Goal: Task Accomplishment & Management: Manage account settings

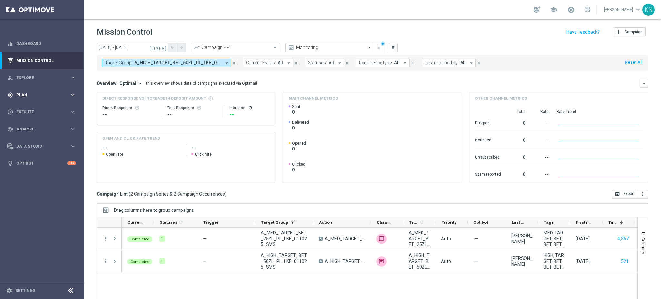
click at [48, 90] on div "gps_fixed Plan keyboard_arrow_right" at bounding box center [41, 94] width 83 height 17
click at [35, 129] on span "Templates" at bounding box center [40, 128] width 46 height 4
click at [40, 136] on link "Optimail" at bounding box center [43, 137] width 47 height 5
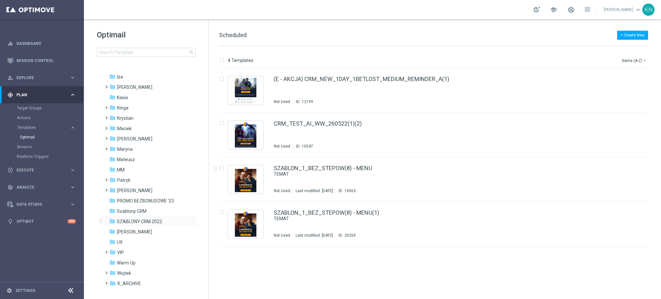
scroll to position [83, 0]
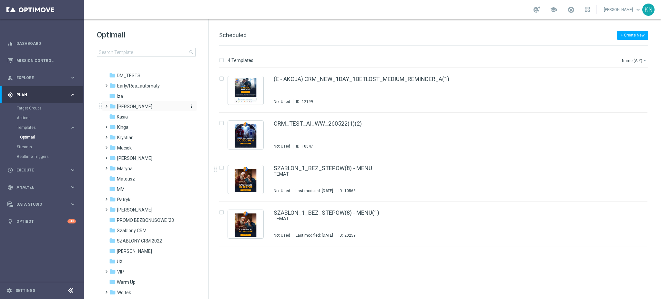
click at [125, 105] on span "[PERSON_NAME]" at bounding box center [134, 107] width 35 height 6
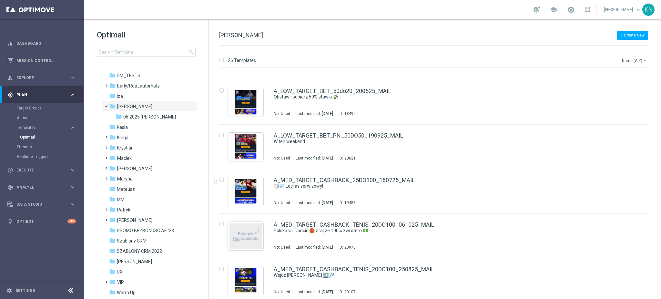
scroll to position [388, 0]
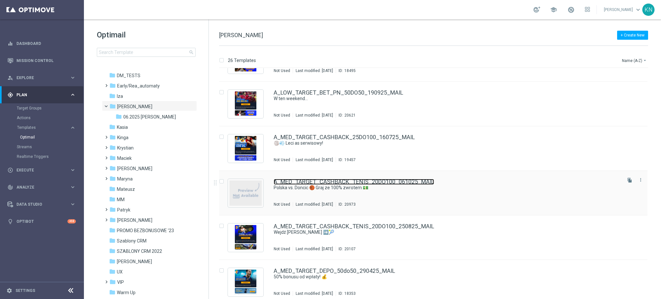
click at [397, 183] on link "A_MED_TARGET_CASHBACK_TENIS_20DO100_061025_MAIL" at bounding box center [354, 182] width 161 height 6
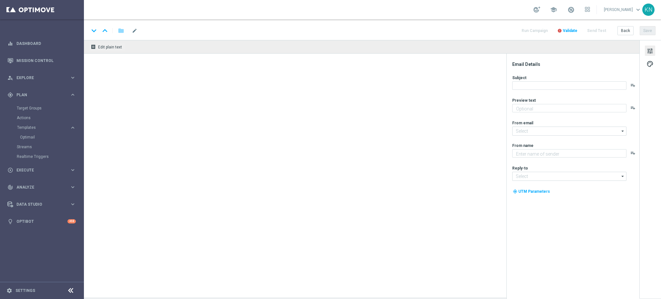
type textarea "Nie przegap tego widowiska 🤩"
type textarea "STS"
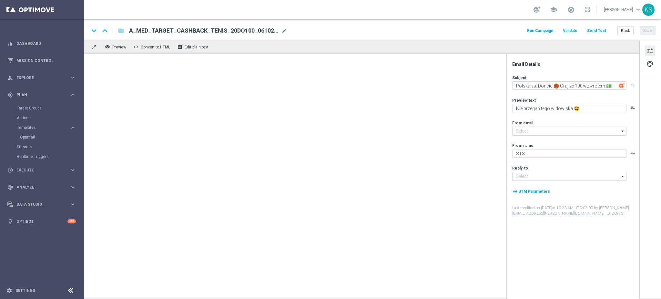
type input "[EMAIL_ADDRESS][DOMAIN_NAME]"
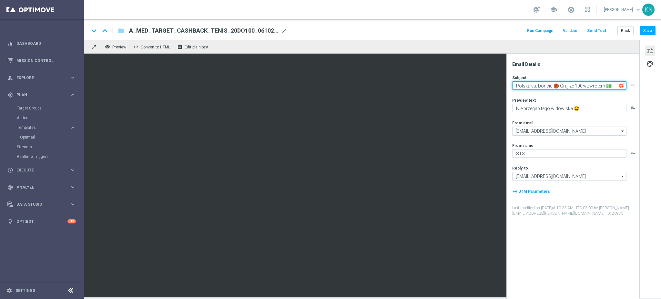
click at [592, 86] on textarea "Polska vs. Doncic 🏀 Graj ze 100% zwrotem 💵" at bounding box center [570, 85] width 114 height 8
type textarea "2"
click at [567, 88] on textarea "Zgarnij cashback!" at bounding box center [570, 85] width 114 height 8
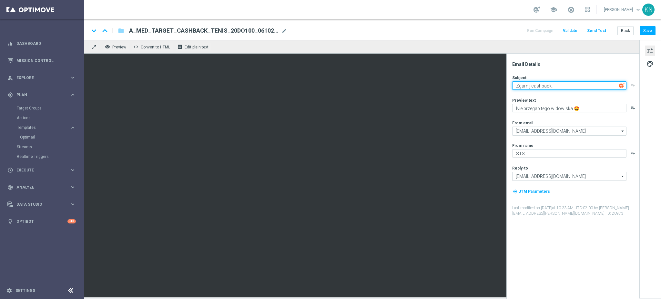
paste textarea "💸"
type textarea "Zgarnij cashback! 💸"
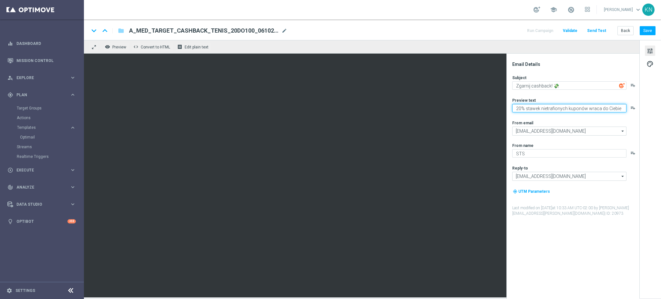
click at [621, 108] on textarea "20% stawek nietrafionych kuponów wraca do Ciebie" at bounding box center [570, 108] width 114 height 8
paste textarea "🔙"
type textarea "20% stawek nietrafionych kuponów wraca do Ciebie 🔙"
click at [600, 238] on div "Email Details Subject Zgarnij cashback! 💸 playlist_add Preview text 20% stawek …" at bounding box center [575, 180] width 129 height 238
click at [643, 31] on button "Save" at bounding box center [648, 30] width 16 height 9
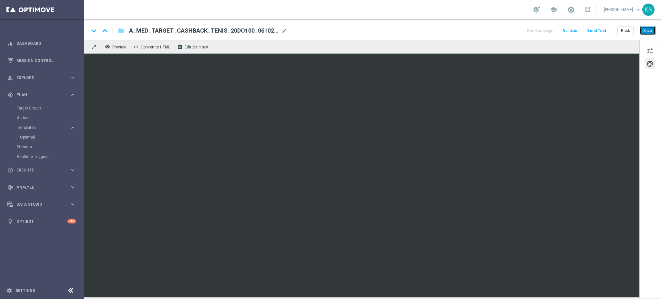
click at [647, 31] on button "Save" at bounding box center [648, 30] width 16 height 9
click at [651, 28] on button "Save" at bounding box center [648, 30] width 16 height 9
click at [33, 139] on link "Optimail" at bounding box center [43, 137] width 47 height 5
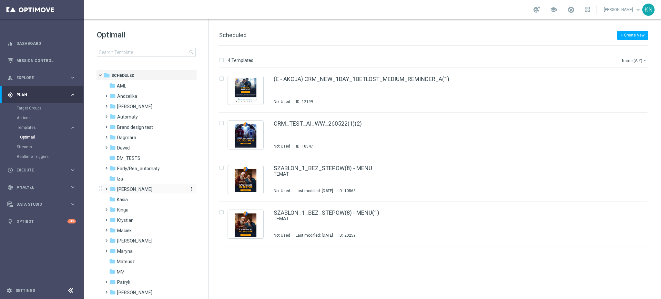
click at [120, 190] on span "[PERSON_NAME]" at bounding box center [134, 189] width 35 height 6
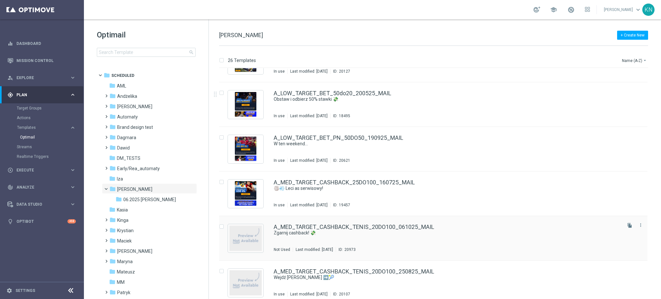
scroll to position [388, 0]
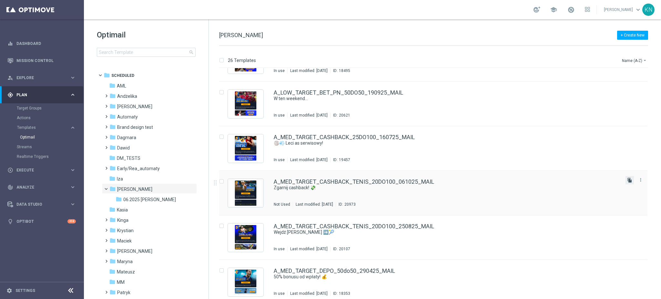
click at [630, 179] on icon "file_copy" at bounding box center [630, 180] width 5 height 5
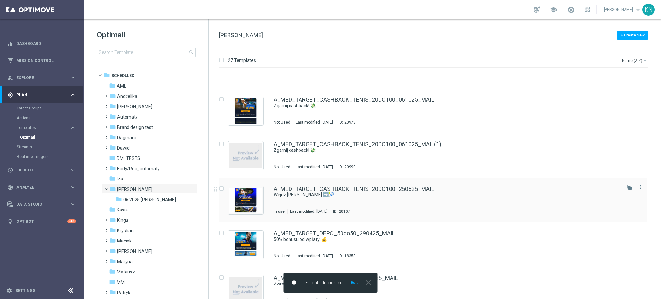
scroll to position [517, 0]
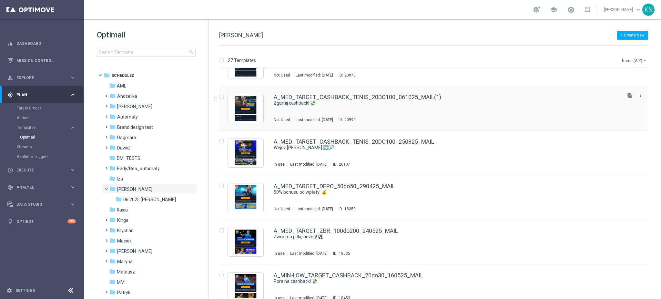
click at [461, 109] on div "A_MED_TARGET_CASHBACK_TENIS_20DO100_061025_MAIL(1) Zgarnij cashback! 💸 Not Used…" at bounding box center [447, 108] width 347 height 28
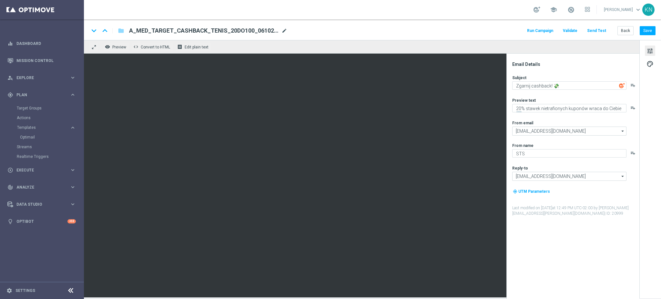
click at [283, 30] on span "mode_edit" at bounding box center [285, 31] width 6 height 6
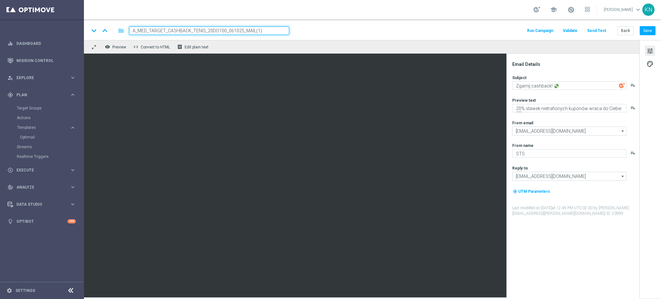
click at [240, 29] on input "A_MED_TARGET_CASHBACK_TENIS_20DO100_061025_MAIL(1)" at bounding box center [209, 30] width 160 height 8
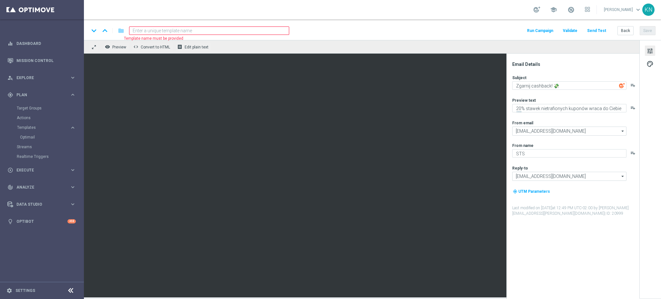
paste input "A_HIGH_TARGET_CASHBACK_TENIS_20DO200_061025_MAIL"
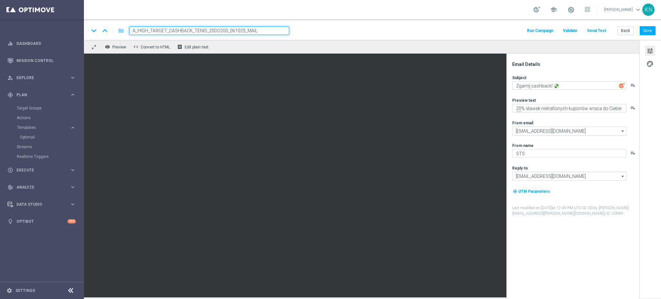
type input "A_HIGH_TARGET_CASHBACK_TENIS_20DO200_061025_MAIL"
click at [338, 32] on div "keyboard_arrow_down keyboard_arrow_up folder A_HIGH_TARGET_CASHBACK_TENIS_20DO2…" at bounding box center [372, 30] width 567 height 8
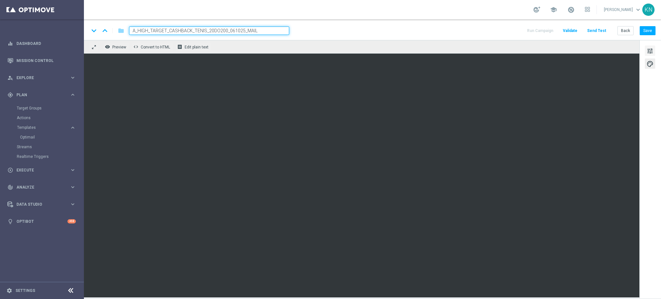
click at [651, 55] on span "tune" at bounding box center [650, 51] width 7 height 8
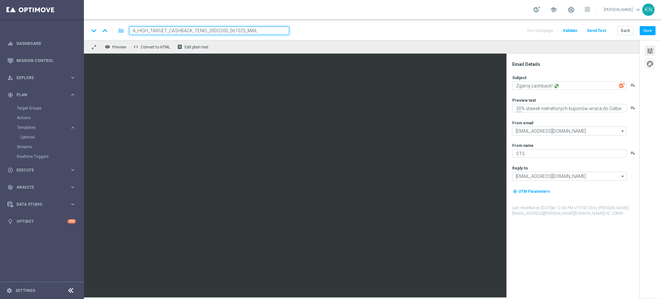
click at [653, 64] on span "palette" at bounding box center [650, 64] width 7 height 8
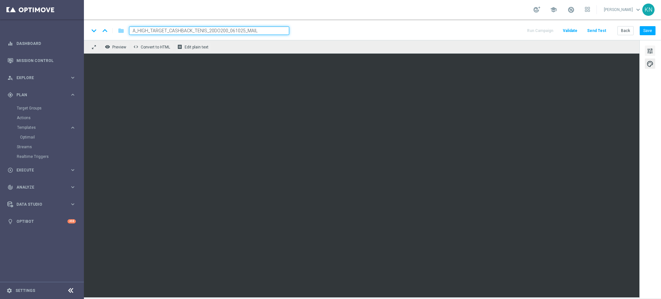
click at [648, 52] on span "tune" at bounding box center [650, 51] width 7 height 8
click at [653, 49] on span "tune" at bounding box center [650, 51] width 7 height 8
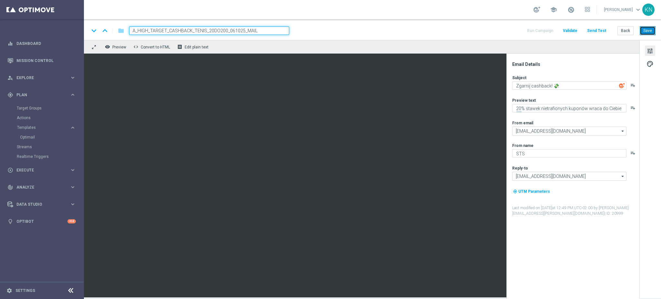
click at [651, 34] on button "Save" at bounding box center [648, 30] width 16 height 9
click at [32, 169] on span "Execute" at bounding box center [42, 170] width 53 height 4
click at [34, 127] on link "Campaign Builder" at bounding box center [42, 125] width 50 height 5
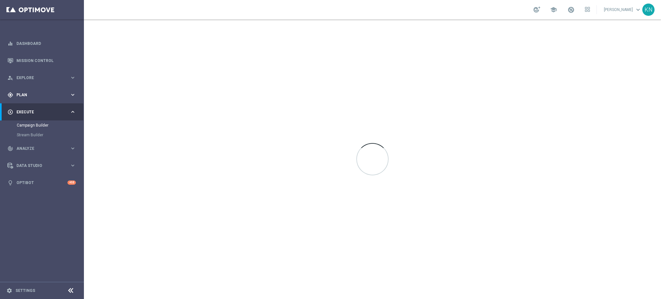
click at [30, 94] on span "Plan" at bounding box center [42, 95] width 53 height 4
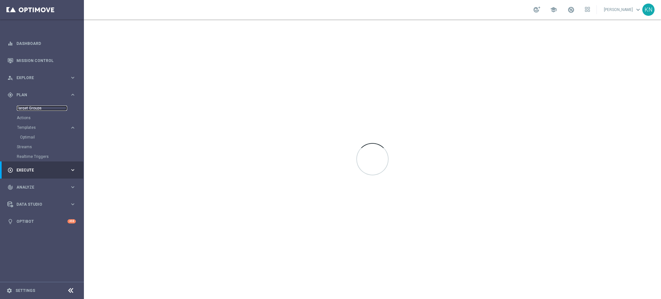
click at [31, 107] on link "Target Groups" at bounding box center [42, 108] width 50 height 5
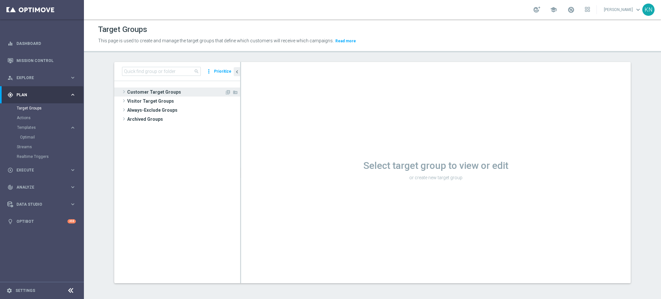
click at [148, 90] on span "Customer Target Groups" at bounding box center [176, 92] width 98 height 9
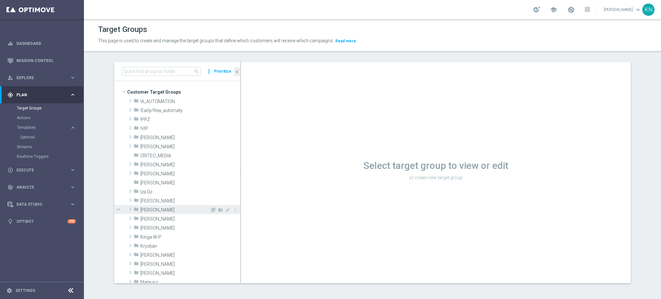
click at [157, 211] on span "[PERSON_NAME]" at bounding box center [174, 209] width 69 height 5
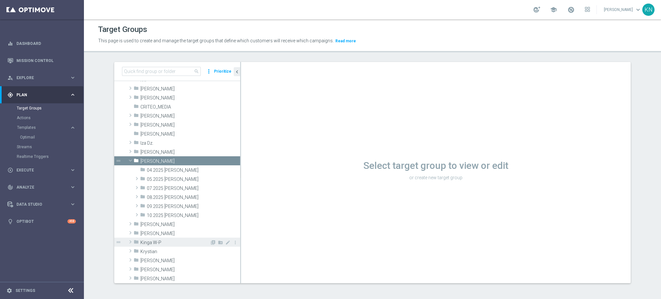
scroll to position [86, 0]
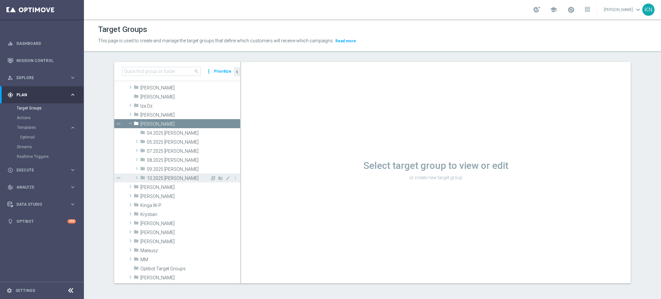
click at [176, 180] on span "10.2025 [PERSON_NAME]" at bounding box center [178, 178] width 63 height 5
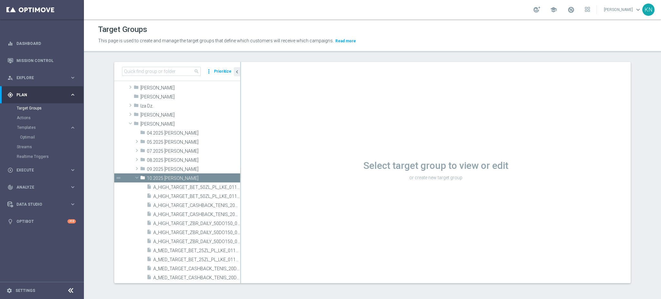
scroll to position [263, 0]
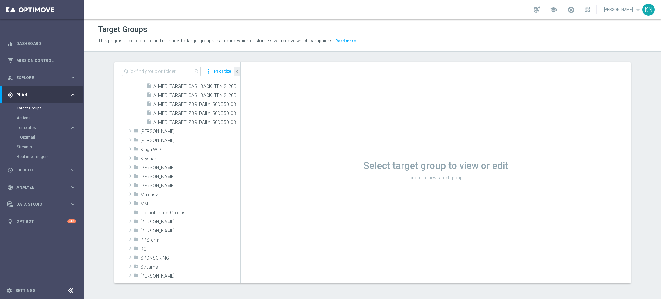
click at [241, 169] on h1 "Select target group to view or edit" at bounding box center [436, 166] width 390 height 12
drag, startPoint x: 237, startPoint y: 169, endPoint x: 362, endPoint y: 173, distance: 125.1
click at [362, 173] on as-split "search more_vert Prioritize Customer Target Groups library_add create_new_folder" at bounding box center [372, 172] width 517 height 221
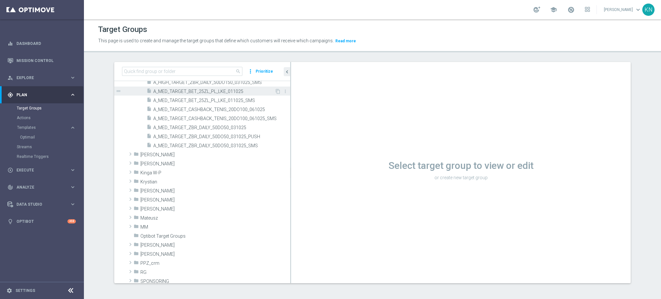
scroll to position [133, 0]
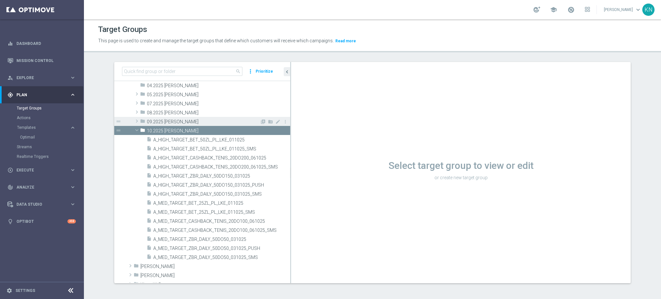
click at [134, 121] on span at bounding box center [137, 121] width 6 height 8
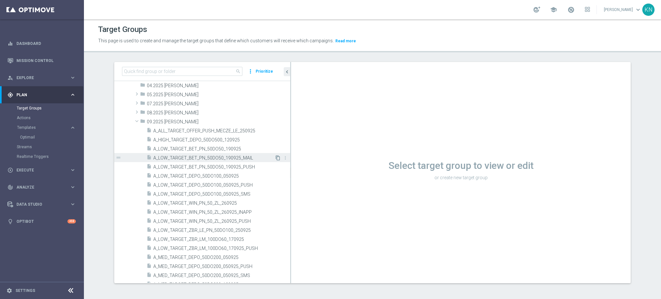
click at [276, 158] on icon "content_copy" at bounding box center [278, 157] width 5 height 5
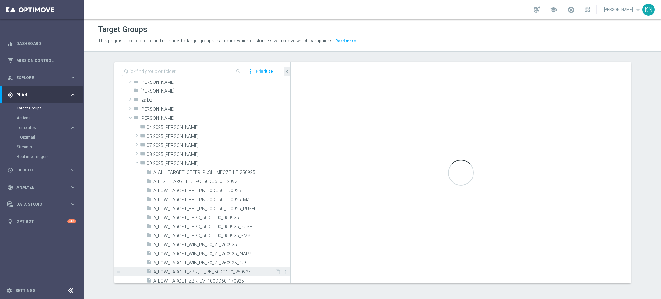
scroll to position [90, 0]
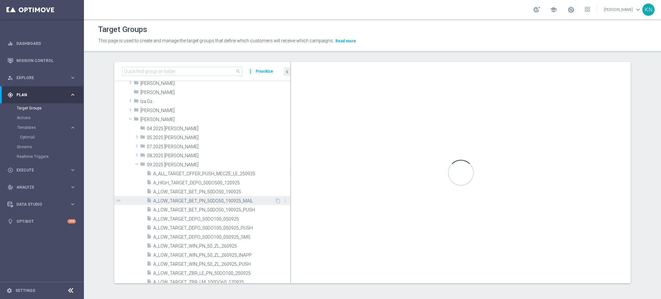
click at [240, 200] on span "A_LOW_TARGET_BET_PN_50DO50_190925_MAIL" at bounding box center [213, 200] width 121 height 5
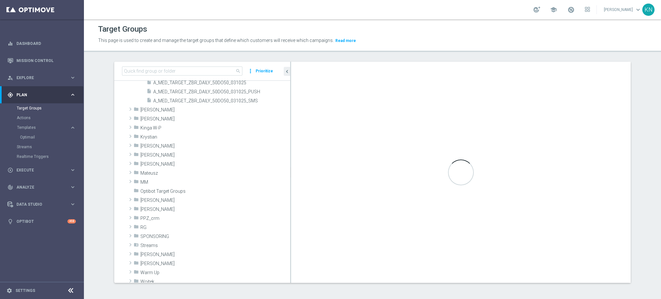
scroll to position [349, 0]
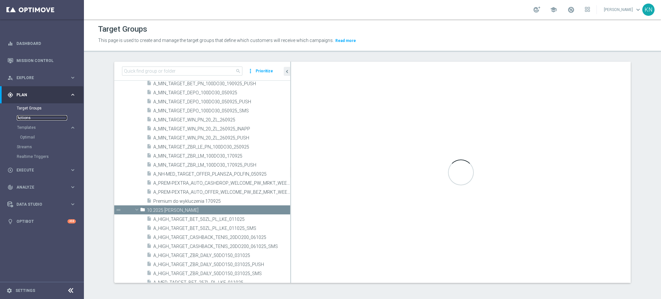
click at [22, 116] on link "Actions" at bounding box center [42, 117] width 50 height 5
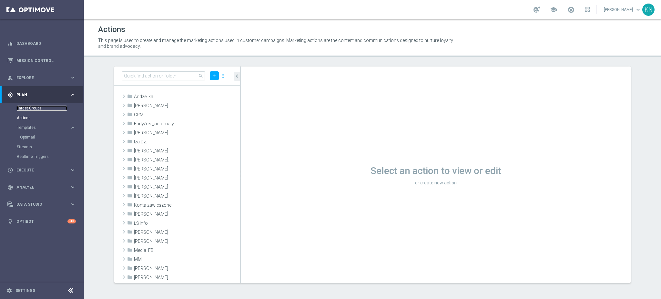
click at [33, 110] on link "Target Groups" at bounding box center [42, 108] width 50 height 5
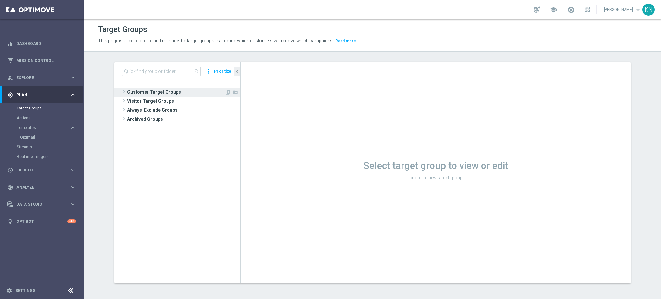
click at [151, 92] on span "Customer Target Groups" at bounding box center [176, 92] width 98 height 9
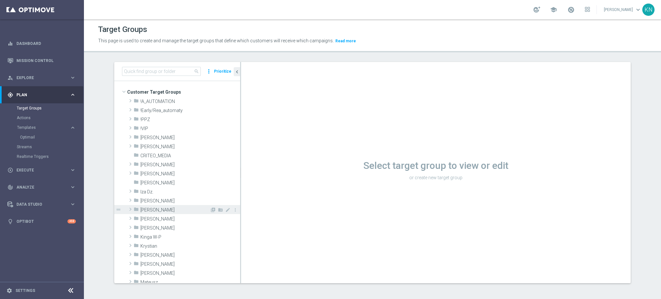
click at [148, 209] on span "[PERSON_NAME]" at bounding box center [174, 209] width 69 height 5
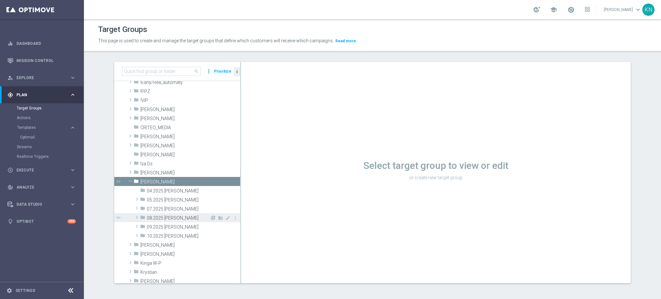
scroll to position [43, 0]
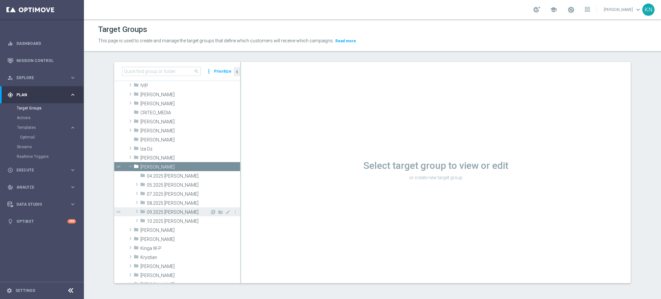
click at [161, 212] on span "09.2025 [PERSON_NAME]" at bounding box center [178, 212] width 63 height 5
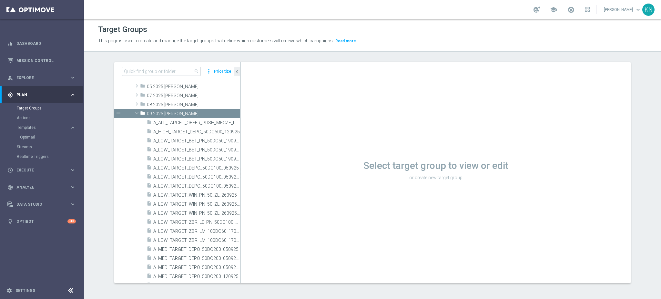
scroll to position [86, 0]
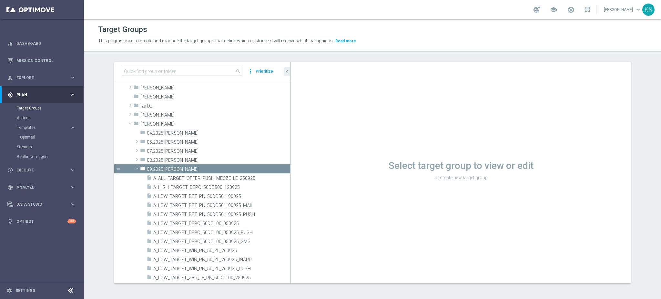
drag, startPoint x: 237, startPoint y: 153, endPoint x: 369, endPoint y: 155, distance: 131.8
click at [369, 156] on as-split "search more_vert Prioritize Customer Target Groups library_add create_new_folder" at bounding box center [372, 172] width 517 height 221
click at [276, 206] on icon "content_copy" at bounding box center [278, 205] width 5 height 5
click at [225, 207] on span "A_LOW_TARGET_BET_PN_50DO50_190925_MAIL" at bounding box center [213, 205] width 121 height 5
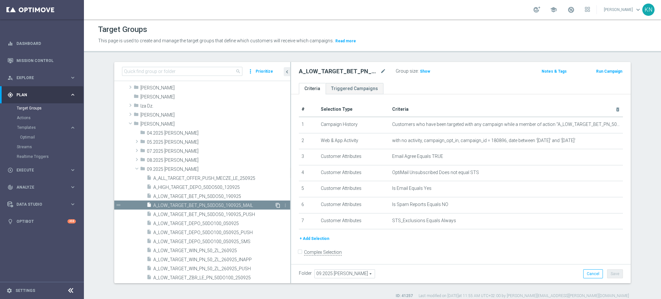
click at [276, 204] on icon "content_copy" at bounding box center [278, 205] width 5 height 5
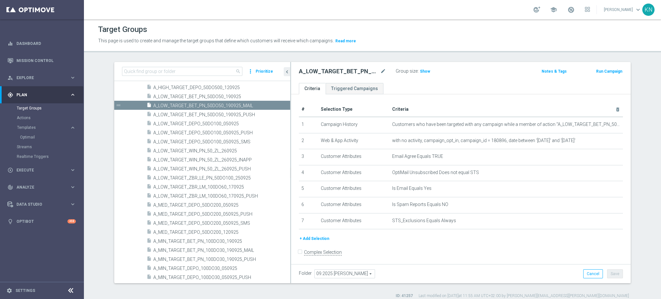
scroll to position [172, 0]
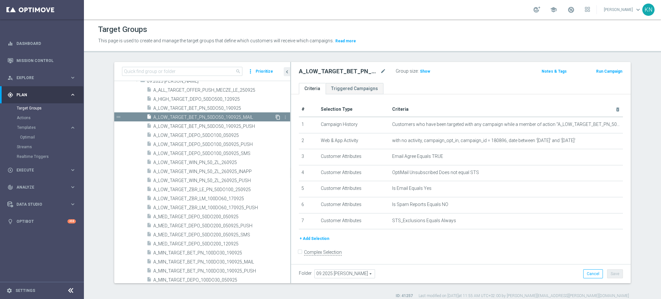
click at [276, 116] on icon "content_copy" at bounding box center [278, 117] width 5 height 5
click at [31, 116] on link "Actions" at bounding box center [42, 117] width 50 height 5
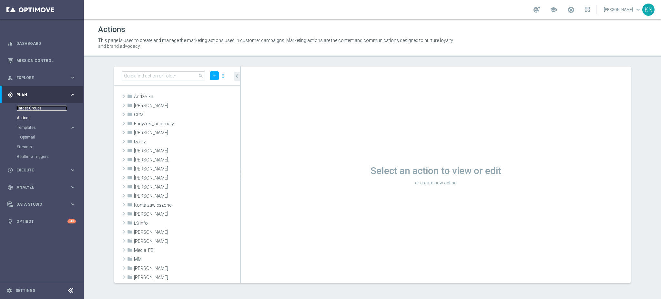
click at [29, 107] on link "Target Groups" at bounding box center [42, 108] width 50 height 5
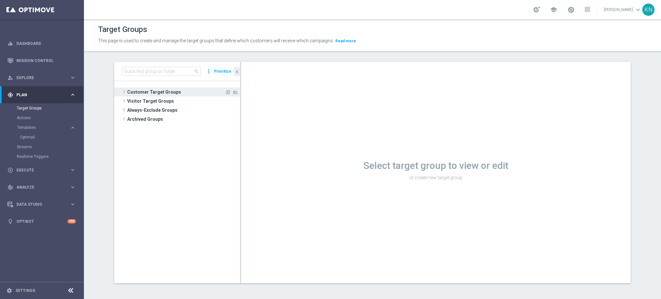
click at [156, 89] on span "Customer Target Groups" at bounding box center [176, 92] width 98 height 9
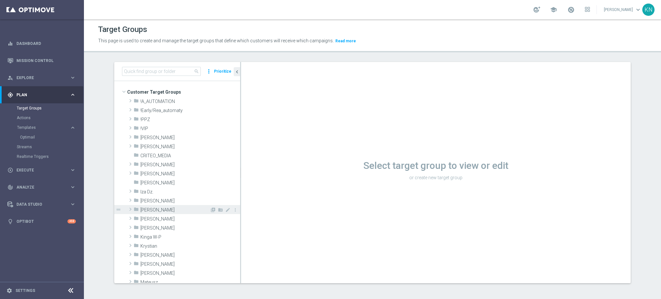
click at [146, 206] on div "folder [PERSON_NAME]" at bounding box center [172, 209] width 76 height 9
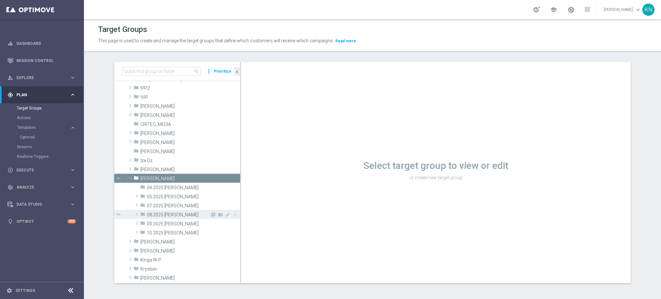
scroll to position [86, 0]
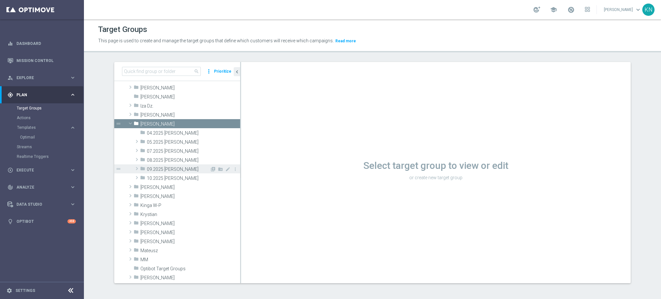
click at [161, 171] on span "09.2025 [PERSON_NAME]" at bounding box center [178, 169] width 63 height 5
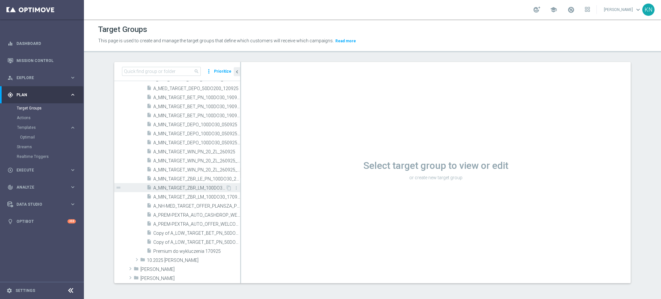
scroll to position [344, 0]
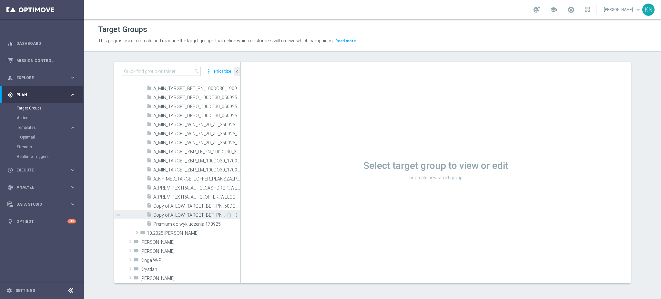
click at [234, 214] on icon "more_vert" at bounding box center [236, 215] width 5 height 5
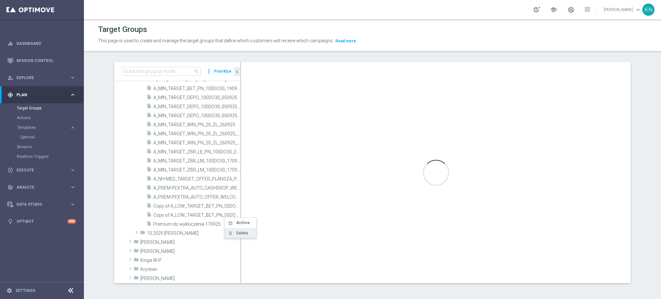
click at [236, 232] on span "Delete" at bounding box center [241, 233] width 14 height 5
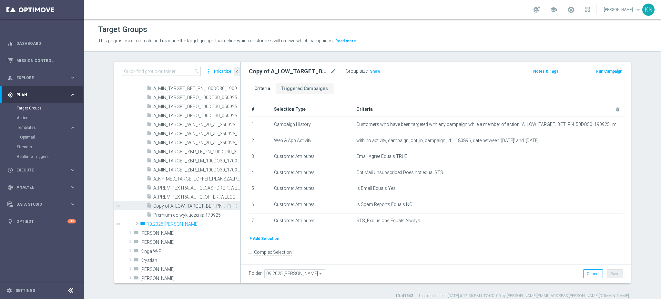
type input "10.2025 [PERSON_NAME]"
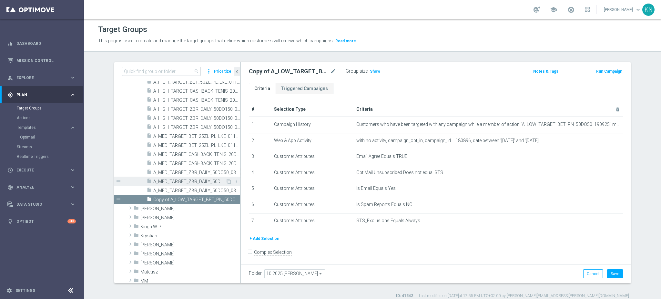
scroll to position [470, 0]
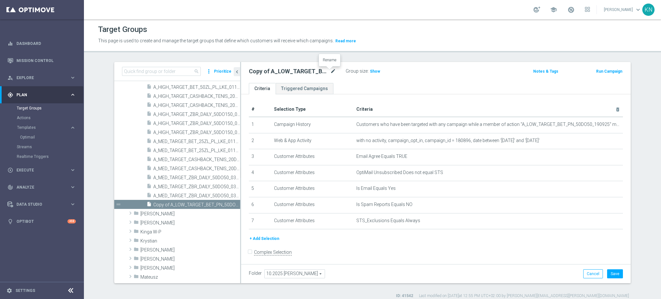
click at [330, 70] on icon "mode_edit" at bounding box center [333, 72] width 6 height 8
type input "A_MED_TARGET_CASHBACK_TENIS_20DO100_061025_MAIL"
click at [349, 95] on div "# Selection Type Criteria delete_forever 1 Campaign History Customers who have …" at bounding box center [436, 182] width 390 height 177
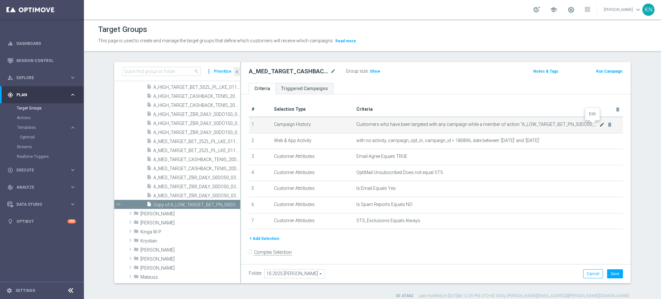
click at [600, 125] on icon "mode_edit" at bounding box center [602, 124] width 5 height 5
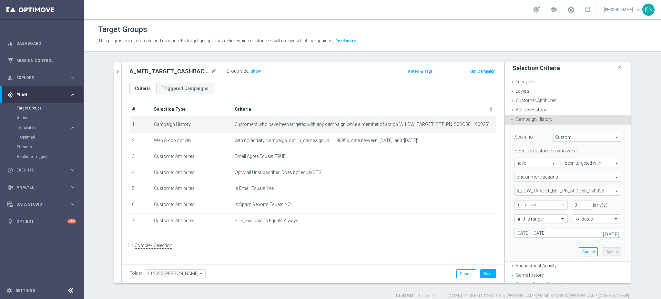
click at [571, 192] on span "A_LOW_TARGET_BET_PN_50DO50_190925" at bounding box center [568, 191] width 106 height 8
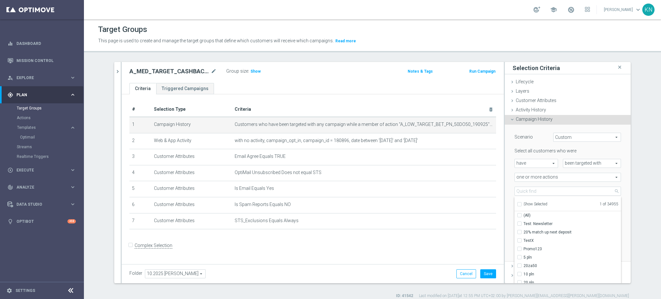
click at [519, 203] on div "Show Selected" at bounding box center [532, 204] width 30 height 8
click at [517, 203] on input "Show Selected" at bounding box center [519, 205] width 4 height 4
checkbox input "true"
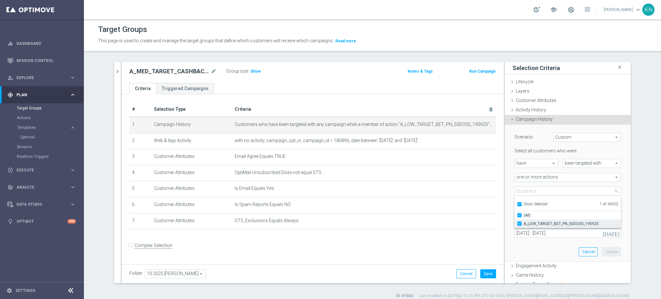
drag, startPoint x: 517, startPoint y: 223, endPoint x: 516, endPoint y: 219, distance: 3.8
click at [520, 223] on input "A_LOW_TARGET_BET_PN_50DO50_190925" at bounding box center [522, 224] width 4 height 4
checkbox input "false"
type input "Select Action"
checkbox input "false"
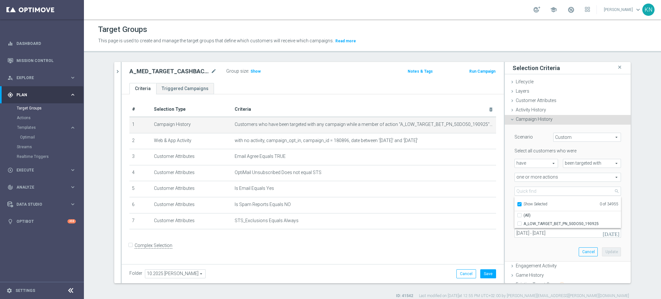
drag, startPoint x: 515, startPoint y: 204, endPoint x: 520, endPoint y: 200, distance: 6.4
click at [517, 204] on input "Show Selected" at bounding box center [519, 205] width 4 height 4
checkbox input "false"
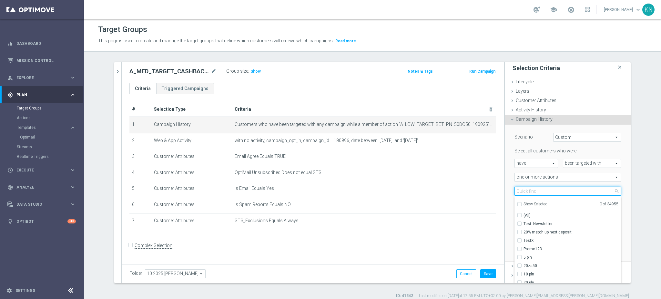
click at [527, 190] on input "search" at bounding box center [568, 191] width 107 height 9
paste input "A_MED_TARGET_CASHBACK_TENIS_20DO100_061025"
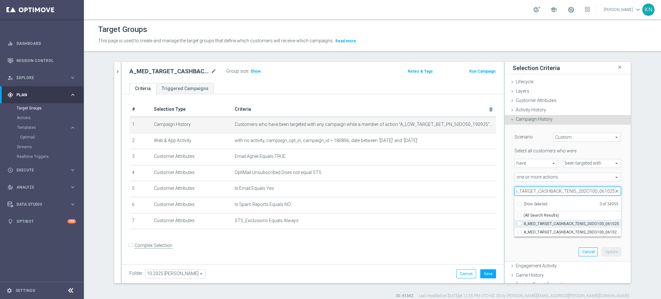
type input "A_MED_TARGET_CASHBACK_TENIS_20DO100_061025"
click at [520, 223] on input "A_MED_TARGET_CASHBACK_TENIS_20DO100_061025" at bounding box center [522, 224] width 4 height 4
checkbox input "true"
type input "A_MED_TARGET_CASHBACK_TENIS_20DO100_061025"
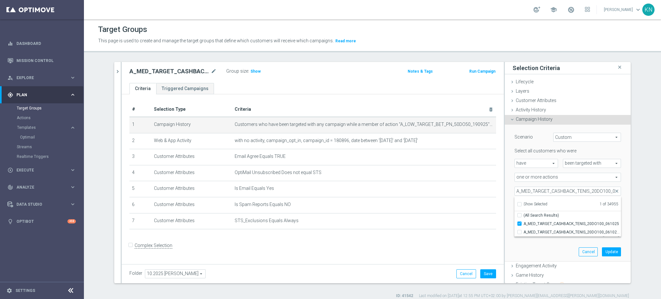
click at [505, 210] on div "Scenario Custom Custom arrow_drop_down search Select all customers who were hav…" at bounding box center [568, 193] width 126 height 137
click at [579, 232] on input "[DATE] - [DATE]" at bounding box center [568, 233] width 107 height 9
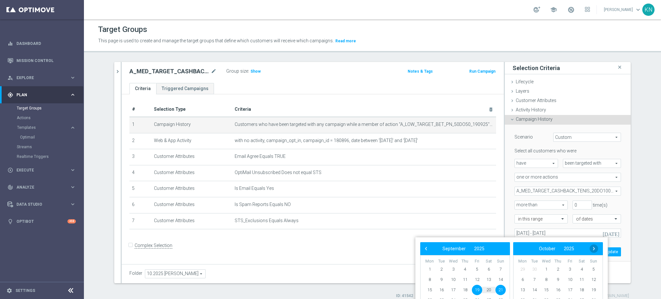
click at [595, 251] on span "›" at bounding box center [594, 248] width 8 height 8
click at [431, 280] on span "6" at bounding box center [430, 280] width 10 height 10
click at [466, 280] on span "9" at bounding box center [465, 280] width 10 height 10
type input "[DATE] - [DATE]"
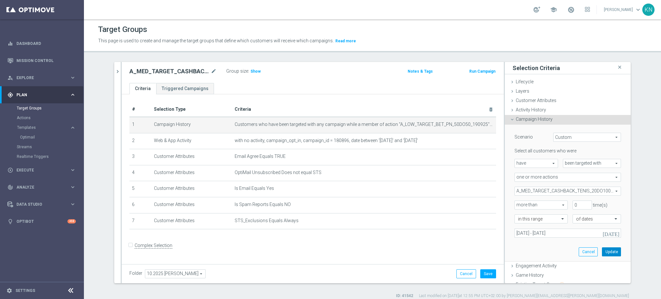
click at [603, 247] on button "Update" at bounding box center [611, 251] width 19 height 9
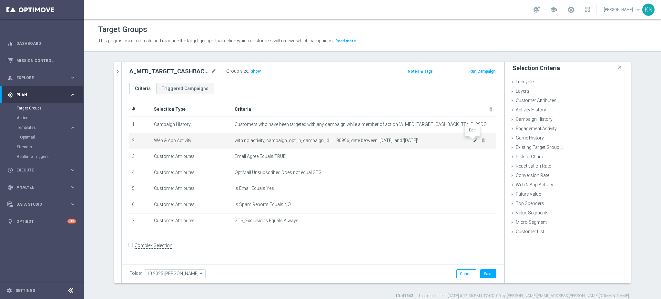
click at [473, 141] on icon "mode_edit" at bounding box center [475, 140] width 5 height 5
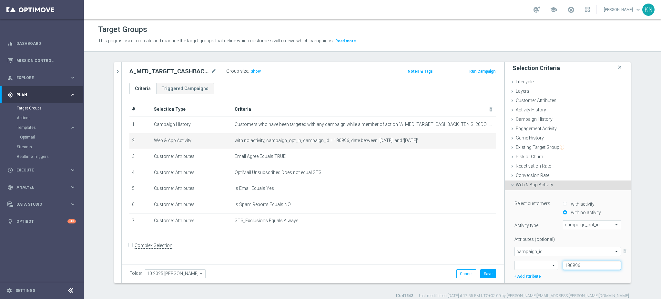
click at [567, 265] on input "180896" at bounding box center [592, 265] width 58 height 9
paste input "7580"
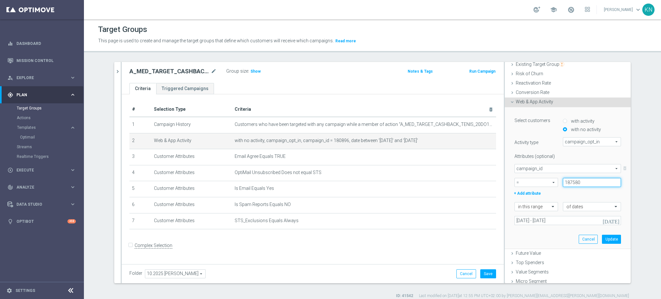
scroll to position [86, 0]
type input "187580"
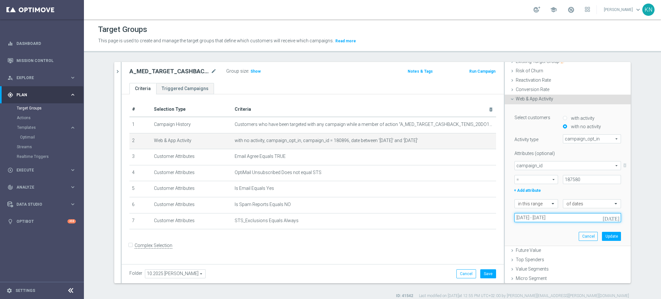
click at [551, 215] on input "[DATE] - [DATE]" at bounding box center [568, 217] width 107 height 9
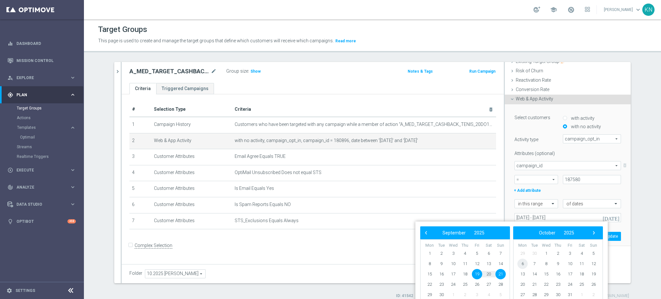
click at [524, 265] on span "6" at bounding box center [523, 264] width 10 height 10
click at [464, 264] on span "9" at bounding box center [465, 264] width 10 height 10
type input "[DATE] - [DATE]"
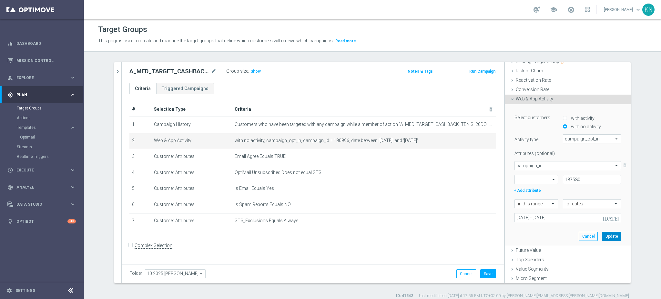
click at [608, 237] on button "Update" at bounding box center [611, 236] width 19 height 9
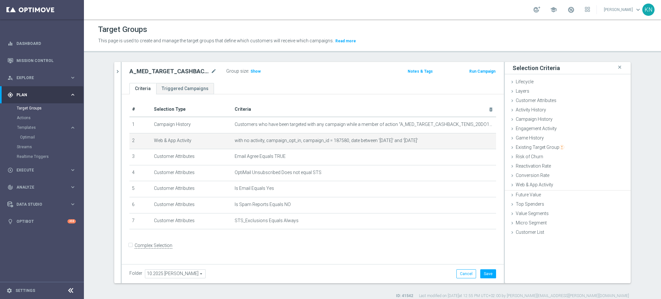
scroll to position [0, 0]
click at [484, 273] on button "Save" at bounding box center [489, 273] width 16 height 9
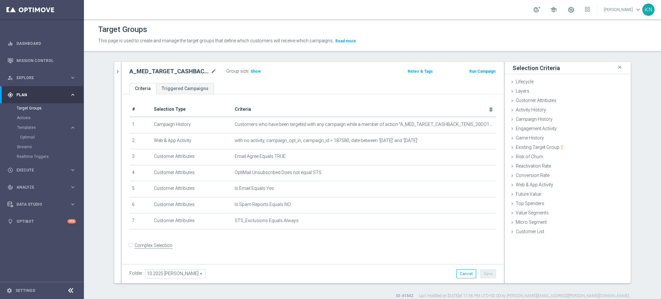
click at [244, 68] on div "Group size : Show" at bounding box center [258, 71] width 65 height 8
click at [251, 70] on span "Show" at bounding box center [256, 71] width 10 height 5
click at [115, 69] on icon "chevron_right" at bounding box center [118, 71] width 6 height 6
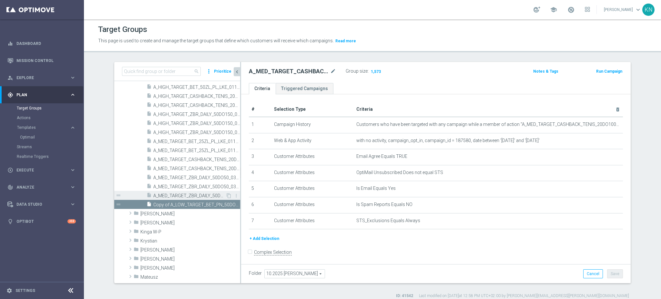
click at [168, 193] on span "A_MED_TARGET_ZBR_DAILY_50DO50_031025_SMS" at bounding box center [189, 195] width 72 height 5
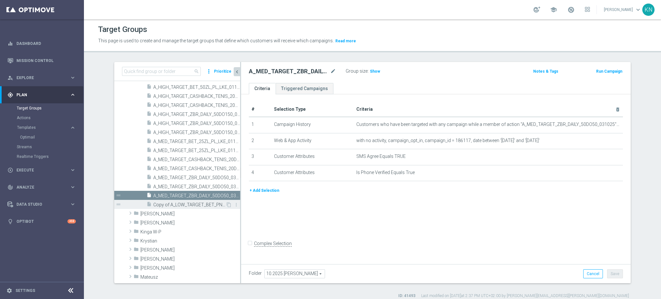
click at [184, 203] on span "Copy of A_LOW_TARGET_BET_PN_50DO50_190925_MAIL" at bounding box center [189, 204] width 72 height 5
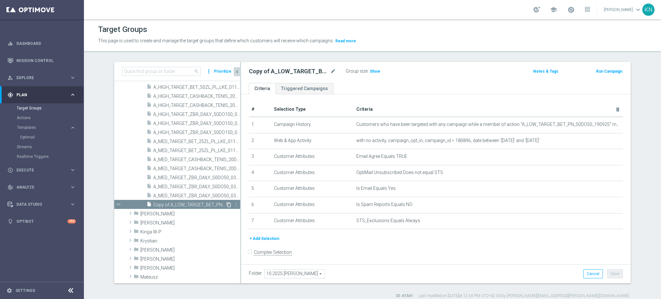
click at [226, 205] on icon "content_copy" at bounding box center [228, 204] width 5 height 5
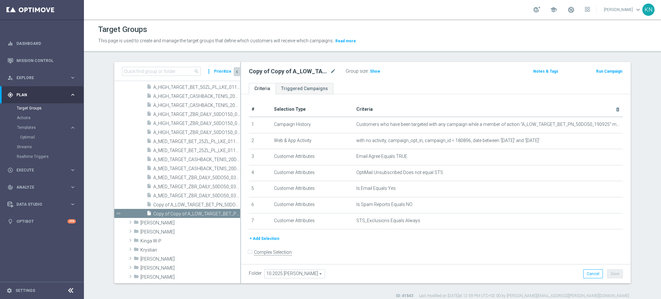
scroll to position [478, 0]
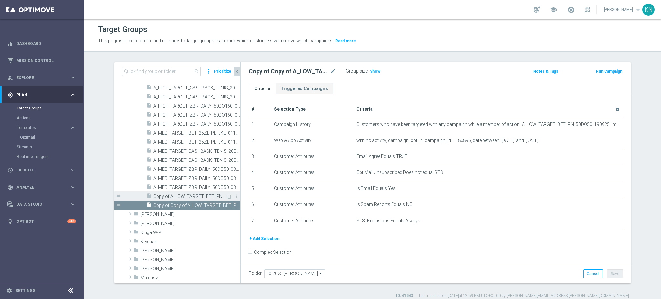
click at [179, 198] on span "Copy of A_LOW_TARGET_BET_PN_50DO50_190925_MAIL" at bounding box center [189, 196] width 72 height 5
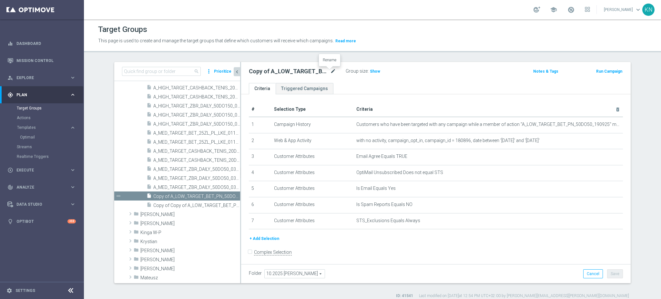
click at [330, 70] on icon "mode_edit" at bounding box center [333, 72] width 6 height 8
type input "A_MED_TARGET_CASHBACK_TENIS_20DO100_061025_MAIL"
click at [356, 85] on ul "Criteria Triggered Campaigns" at bounding box center [436, 88] width 390 height 11
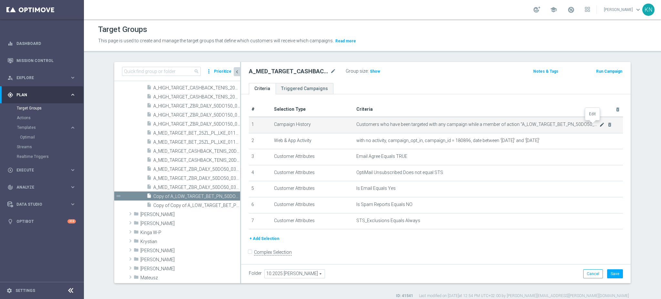
click at [600, 125] on icon "mode_edit" at bounding box center [602, 124] width 5 height 5
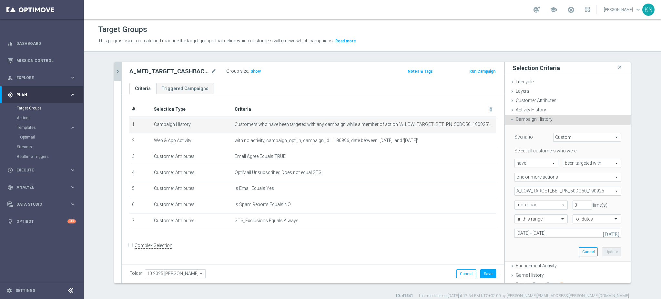
click at [573, 193] on span "A_LOW_TARGET_BET_PN_50DO50_190925" at bounding box center [568, 191] width 106 height 8
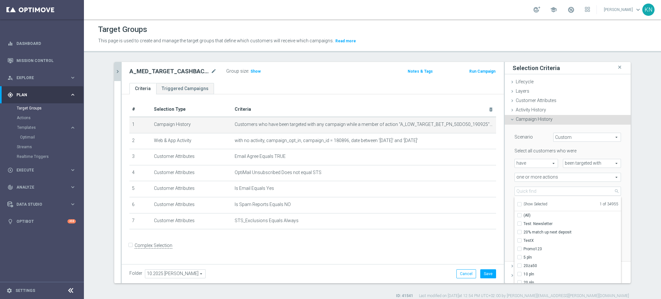
click at [517, 205] on input "Show Selected" at bounding box center [519, 205] width 4 height 4
checkbox input "true"
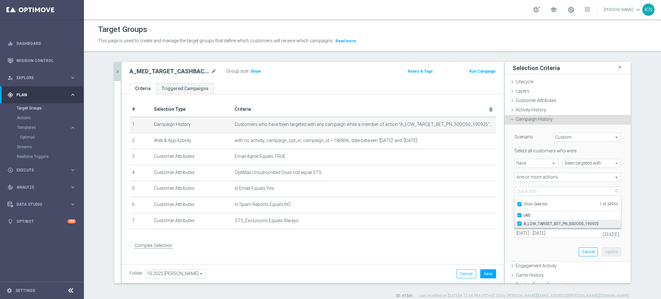
click at [520, 223] on input "A_LOW_TARGET_BET_PN_50DO50_190925" at bounding box center [522, 224] width 4 height 4
checkbox input "false"
type input "Select Action"
checkbox input "false"
drag, startPoint x: 517, startPoint y: 205, endPoint x: 521, endPoint y: 193, distance: 12.2
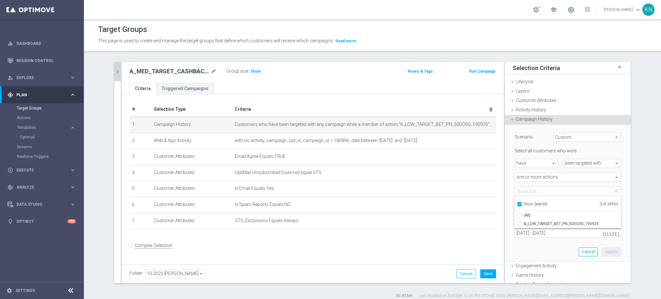
click at [517, 204] on input "Show Selected" at bounding box center [519, 205] width 4 height 4
checkbox input "false"
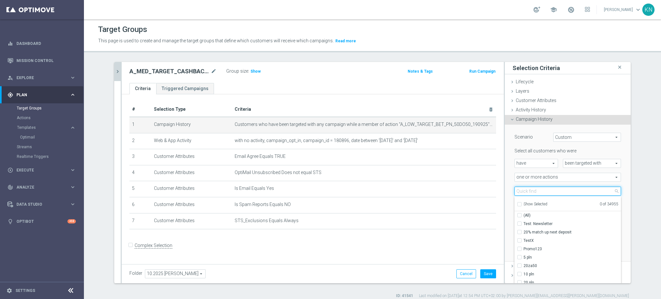
click at [522, 192] on input "search" at bounding box center [568, 191] width 107 height 9
paste input "A_MED_TARGET_CASHBACK_TENIS_20DO100_061025"
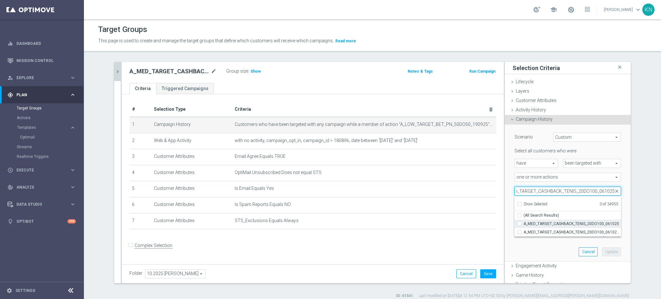
type input "A_MED_TARGET_CASHBACK_TENIS_20DO100_061025"
click at [520, 223] on input "A_MED_TARGET_CASHBACK_TENIS_20DO100_061025" at bounding box center [522, 224] width 4 height 4
checkbox input "true"
type input "A_MED_TARGET_CASHBACK_TENIS_20DO100_061025"
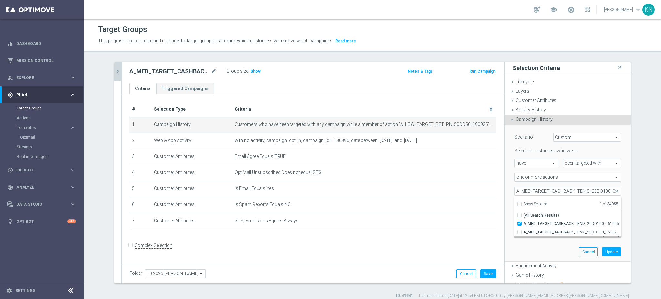
click at [510, 203] on div "more than more than arrow_drop_down search" at bounding box center [539, 205] width 58 height 9
click at [608, 231] on icon "[DATE]" at bounding box center [611, 233] width 17 height 6
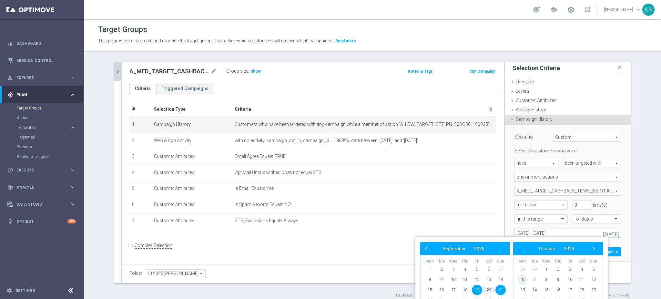
click at [523, 280] on span "6" at bounding box center [523, 280] width 10 height 10
click at [464, 278] on span "9" at bounding box center [465, 280] width 10 height 10
type input "[DATE] - [DATE]"
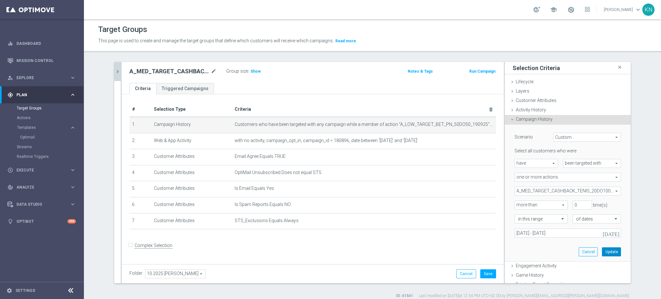
click at [602, 249] on button "Update" at bounding box center [611, 251] width 19 height 9
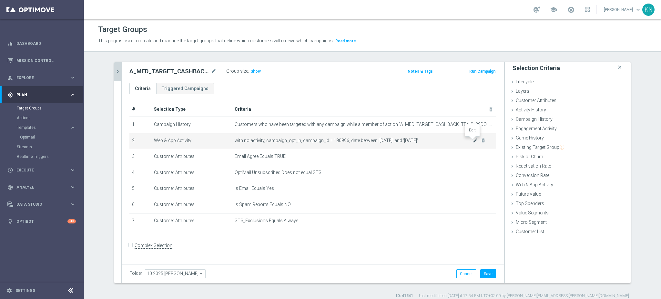
click at [473, 142] on icon "mode_edit" at bounding box center [475, 140] width 5 height 5
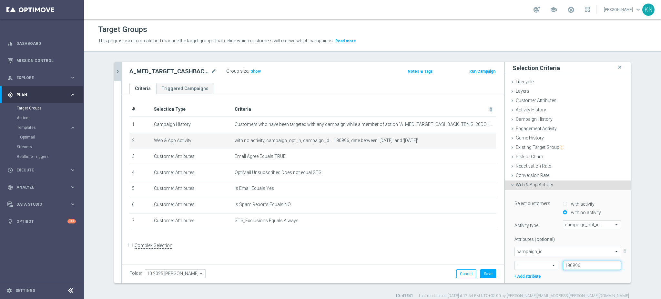
click at [566, 264] on input "180896" at bounding box center [592, 265] width 58 height 9
click at [568, 265] on input at bounding box center [592, 265] width 58 height 9
paste input "187580"
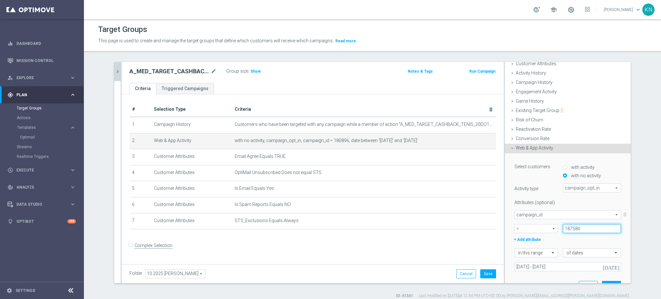
scroll to position [95, 0]
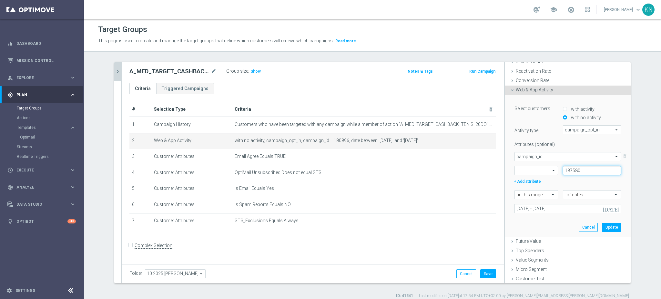
type input "187580"
click at [608, 210] on icon "[DATE]" at bounding box center [611, 209] width 17 height 6
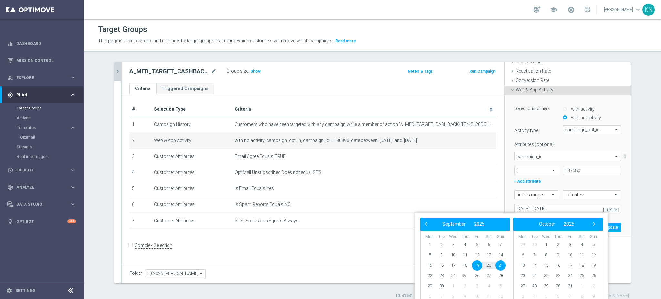
click at [517, 258] on td "6" at bounding box center [523, 255] width 12 height 10
click at [521, 256] on span "6" at bounding box center [523, 255] width 10 height 10
click at [467, 256] on span "9" at bounding box center [465, 255] width 10 height 10
type input "[DATE] - [DATE]"
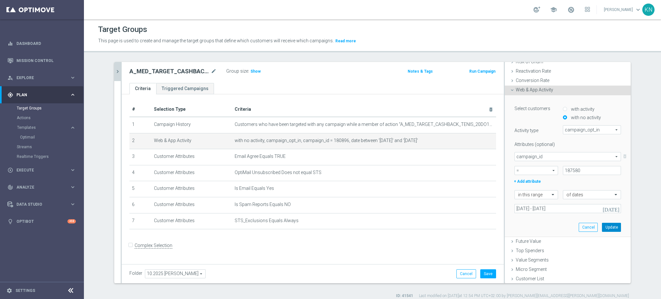
click at [602, 227] on button "Update" at bounding box center [611, 227] width 19 height 9
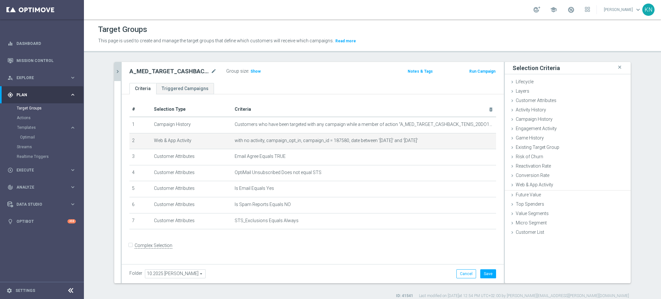
scroll to position [0, 0]
click at [483, 273] on button "Save" at bounding box center [489, 273] width 16 height 9
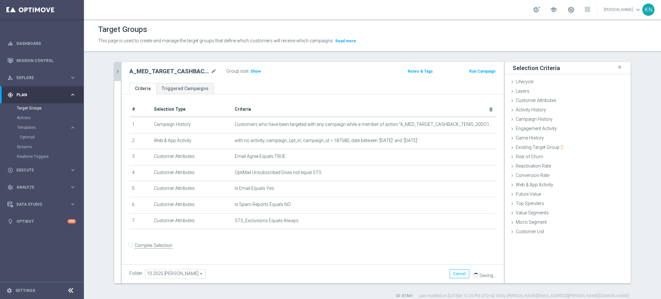
click at [115, 69] on icon "chevron_right" at bounding box center [118, 71] width 6 height 6
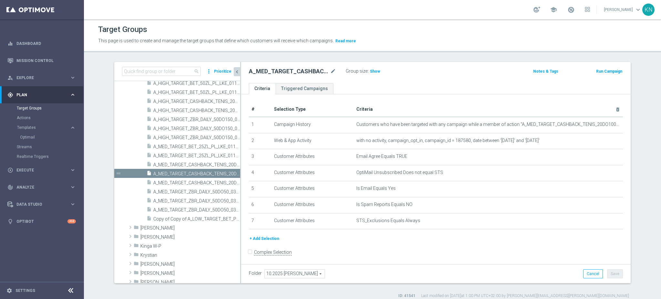
scroll to position [436, 0]
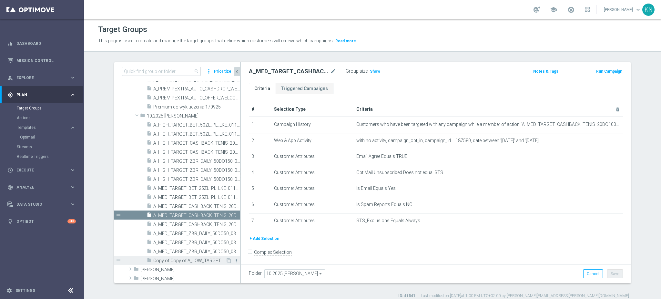
click at [234, 261] on icon "more_vert" at bounding box center [236, 260] width 5 height 5
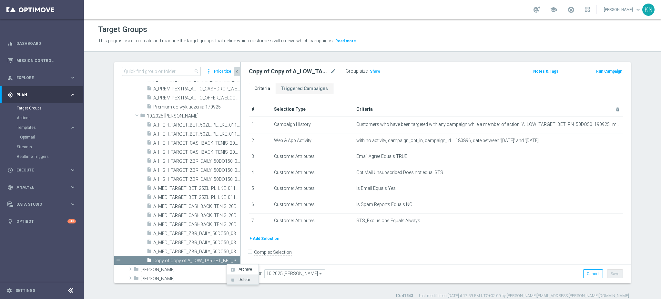
click at [242, 278] on span "Delete" at bounding box center [243, 279] width 14 height 5
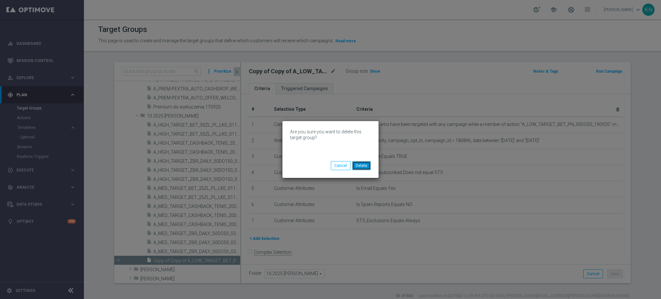
click at [363, 166] on button "Delete" at bounding box center [361, 165] width 19 height 9
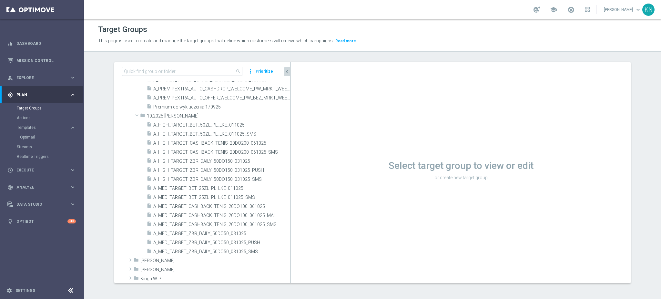
drag, startPoint x: 237, startPoint y: 140, endPoint x: 342, endPoint y: 147, distance: 105.3
click at [342, 147] on as-split "search more_vert Prioritize Customer Target Groups library_add create_new_folder" at bounding box center [372, 172] width 517 height 221
click at [248, 216] on span "A_MED_TARGET_CASHBACK_TENIS_20DO100_061025_MAIL" at bounding box center [214, 215] width 122 height 5
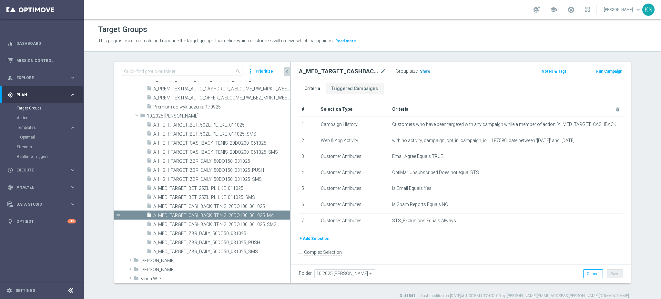
click at [422, 72] on span "Show" at bounding box center [425, 71] width 10 height 5
drag, startPoint x: 643, startPoint y: 130, endPoint x: 623, endPoint y: 134, distance: 20.6
click at [643, 130] on section "search more_vert Prioritize Customer Target Groups library_add create_new_folder" at bounding box center [372, 180] width 577 height 237
click at [276, 215] on icon "content_copy" at bounding box center [278, 215] width 5 height 5
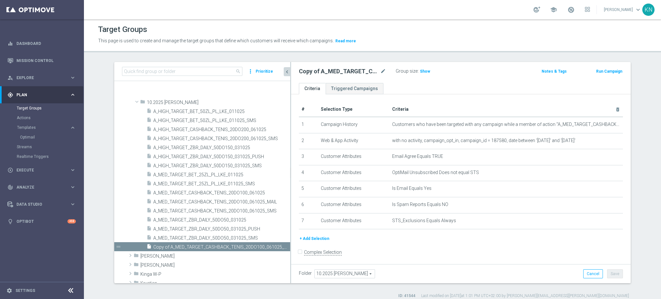
scroll to position [478, 0]
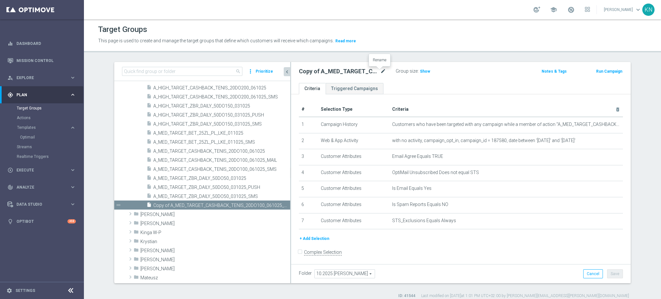
click at [380, 72] on icon "mode_edit" at bounding box center [383, 72] width 6 height 8
type input "A_HIGH_TARGET_CASHBACK_TENIS_20DO200_061025_MAIL"
click at [389, 85] on ul "Criteria Triggered Campaigns" at bounding box center [461, 88] width 340 height 11
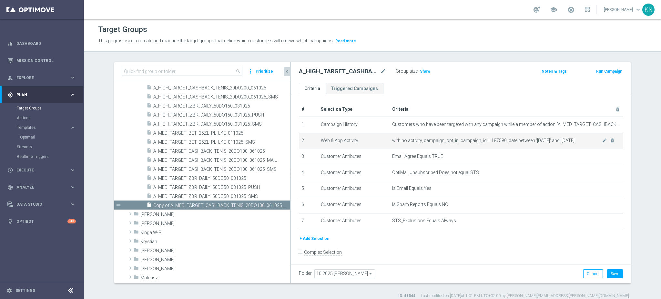
drag, startPoint x: 594, startPoint y: 126, endPoint x: 588, endPoint y: 143, distance: 18.6
click at [0, 0] on icon "mode_edit" at bounding box center [0, 0] width 0 height 0
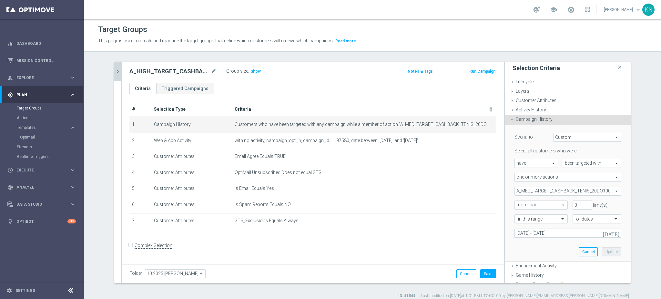
click at [552, 192] on span "A_MED_TARGET_CASHBACK_TENIS_20DO100_061025" at bounding box center [568, 191] width 106 height 8
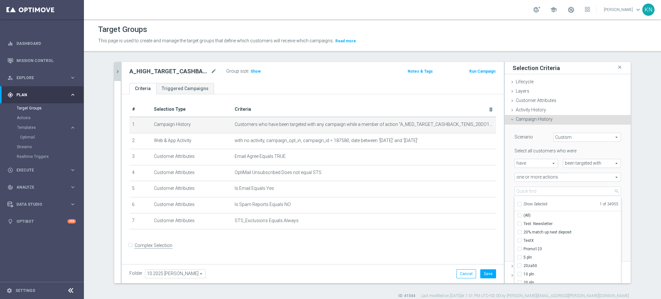
click at [517, 205] on input "Show Selected" at bounding box center [519, 205] width 4 height 4
checkbox input "true"
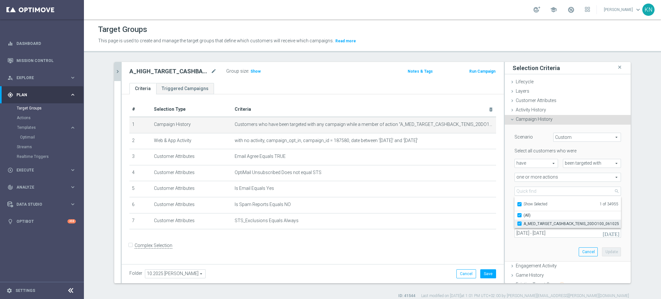
click at [520, 224] on input "A_MED_TARGET_CASHBACK_TENIS_20DO100_061025" at bounding box center [522, 224] width 4 height 4
checkbox input "false"
type input "Select Action"
checkbox input "false"
click at [517, 204] on input "Show Selected" at bounding box center [519, 205] width 4 height 4
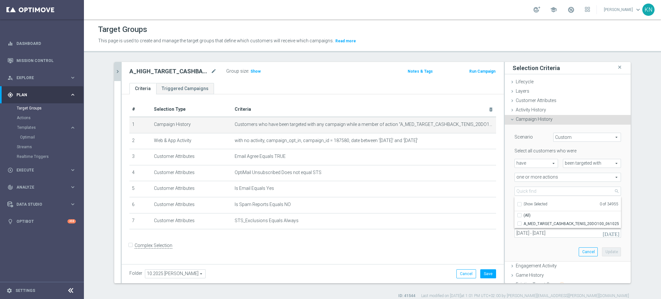
checkbox input "false"
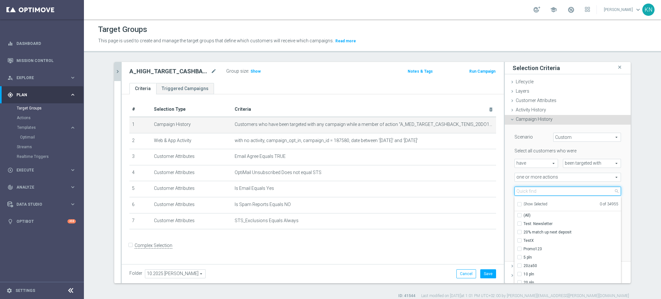
click at [526, 191] on input "search" at bounding box center [568, 191] width 107 height 9
paste input "A_HIGH_TARGET_CASHBACK_TENIS_20DO200_061025"
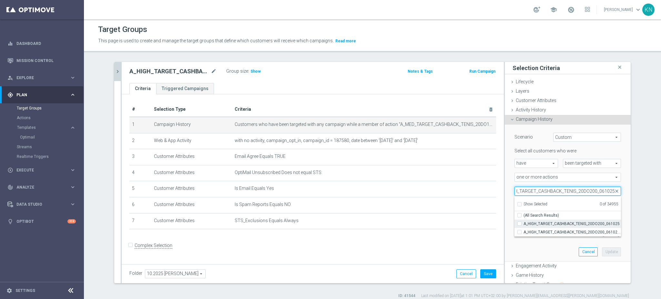
type input "A_HIGH_TARGET_CASHBACK_TENIS_20DO200_061025"
click at [546, 224] on span "A_HIGH_TARGET_CASHBACK_TENIS_20DO200_061025" at bounding box center [573, 223] width 98 height 5
click at [524, 224] on input "A_HIGH_TARGET_CASHBACK_TENIS_20DO200_061025" at bounding box center [522, 224] width 4 height 4
checkbox input "true"
type input "A_HIGH_TARGET_CASHBACK_TENIS_20DO200_061025"
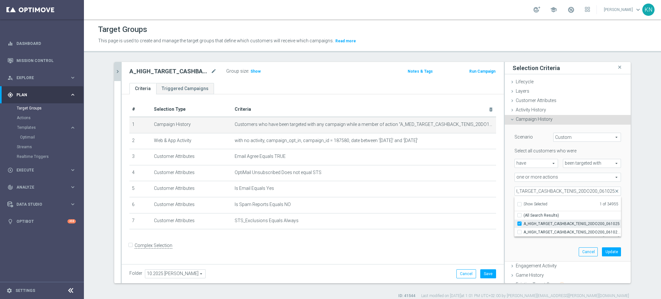
scroll to position [0, 0]
click at [506, 217] on div "Scenario Custom Custom arrow_drop_down search Select all customers who were hav…" at bounding box center [568, 193] width 126 height 137
click at [602, 249] on button "Update" at bounding box center [611, 251] width 19 height 9
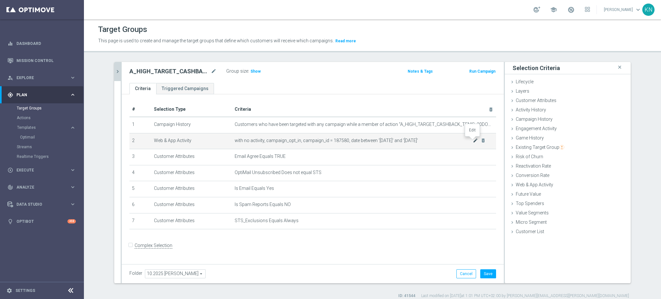
click at [473, 142] on icon "mode_edit" at bounding box center [475, 140] width 5 height 5
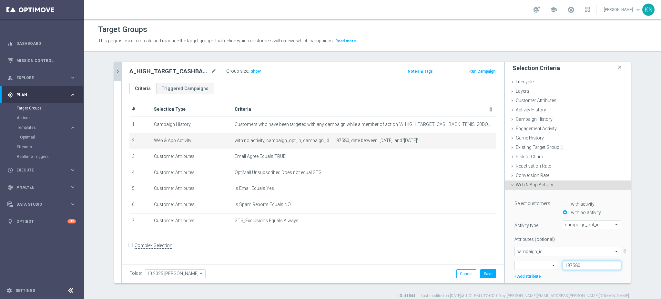
click at [563, 262] on input "187580" at bounding box center [592, 265] width 58 height 9
paste input "187581"
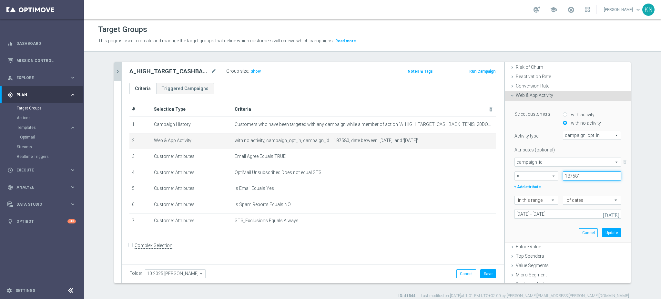
scroll to position [95, 0]
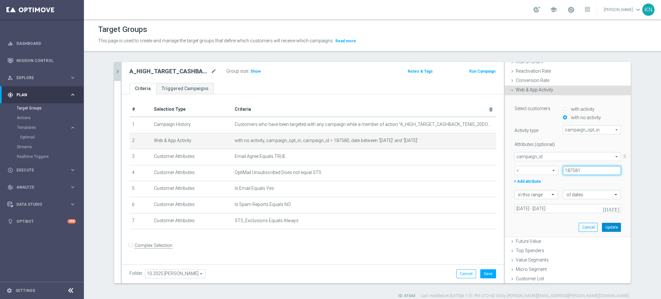
type input "187581"
click at [607, 228] on button "Update" at bounding box center [611, 227] width 19 height 9
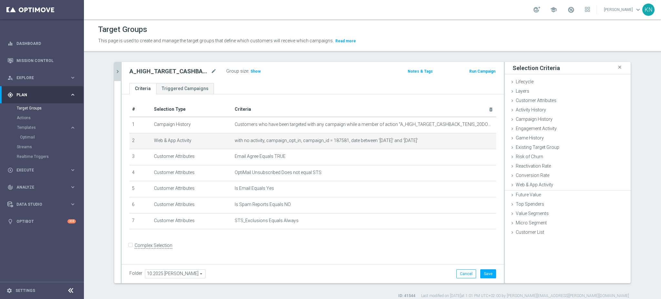
scroll to position [0, 0]
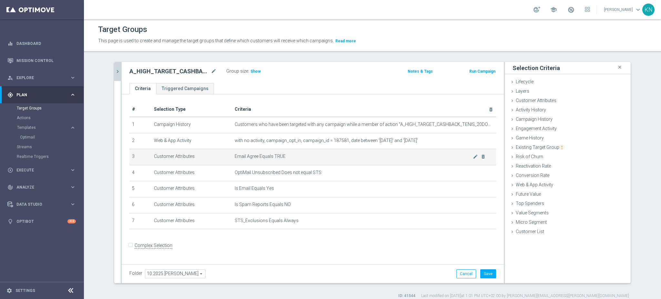
click at [369, 153] on td "Email Agree Equals TRUE mode_edit delete_forever" at bounding box center [364, 157] width 264 height 16
click at [487, 278] on div "Folder 10.2025 [PERSON_NAME] 10.2025 [PERSON_NAME] arrow_drop_down search Cance…" at bounding box center [313, 273] width 382 height 19
click at [486, 276] on button "Save" at bounding box center [489, 273] width 16 height 9
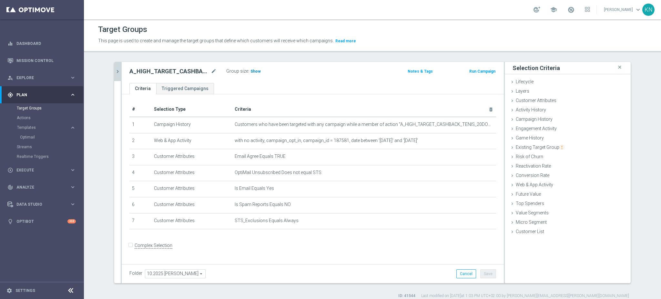
click at [251, 70] on span "Show" at bounding box center [256, 71] width 10 height 5
click at [25, 170] on span "Execute" at bounding box center [42, 170] width 53 height 4
click at [36, 125] on link "Campaign Builder" at bounding box center [42, 125] width 50 height 5
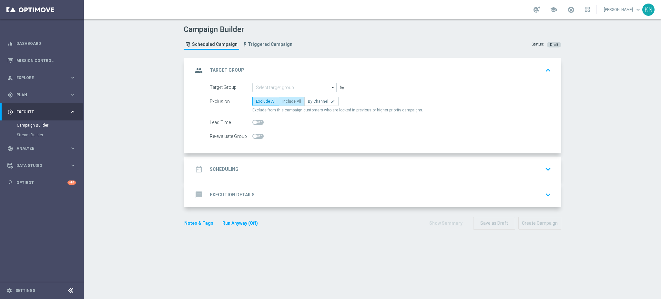
click at [289, 102] on span "Include All" at bounding box center [292, 101] width 19 height 5
click at [287, 102] on input "Include All" at bounding box center [285, 102] width 4 height 4
radio input "true"
click at [255, 137] on span at bounding box center [258, 136] width 11 height 5
click at [255, 137] on input "checkbox" at bounding box center [258, 136] width 11 height 5
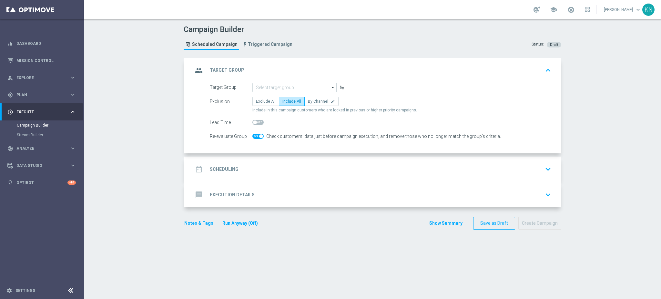
click at [255, 136] on span at bounding box center [258, 136] width 11 height 5
click at [255, 136] on input "checkbox" at bounding box center [258, 136] width 11 height 5
checkbox input "false"
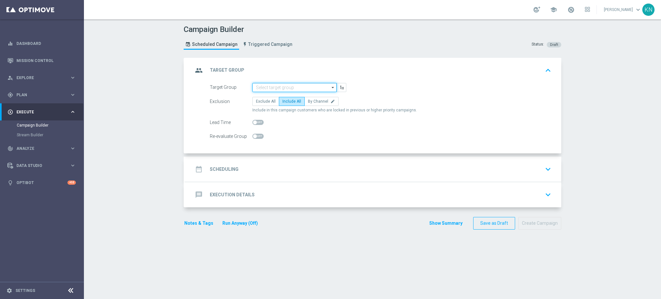
click at [277, 88] on input at bounding box center [295, 87] width 84 height 9
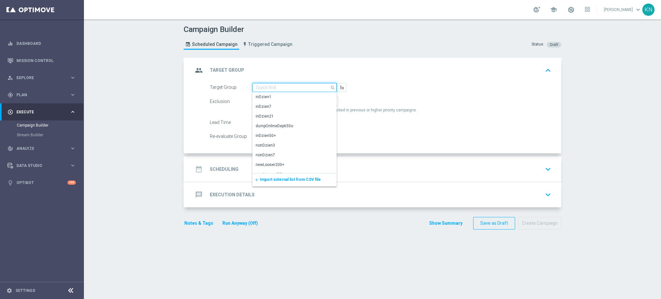
paste input "A_MED_TARGET_CASHBACK_TENIS_20DO100_061025_MAIL"
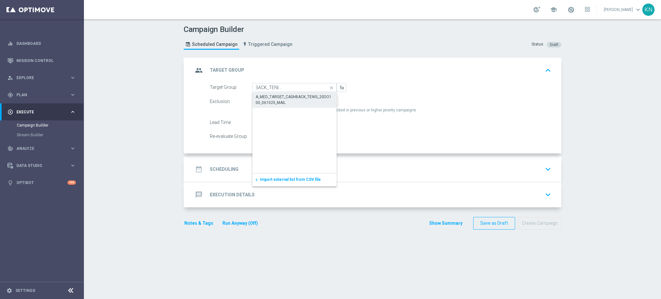
click at [286, 101] on div "A_MED_TARGET_CASHBACK_TENIS_20DO100_061025_MAIL" at bounding box center [295, 100] width 78 height 12
type input "A_MED_TARGET_CASHBACK_TENIS_20DO100_061025_MAIL"
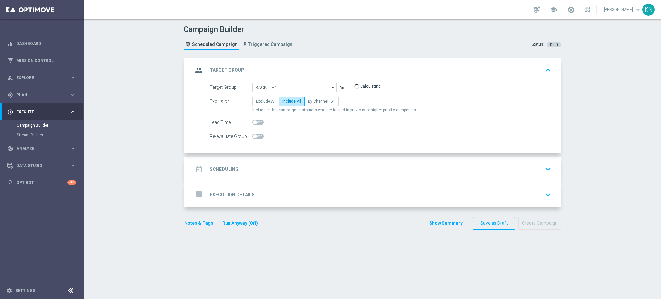
scroll to position [0, 0]
click at [361, 171] on div "date_range Scheduling keyboard_arrow_down" at bounding box center [373, 169] width 361 height 12
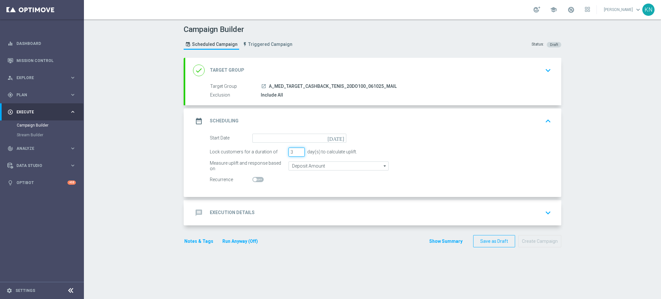
click at [276, 149] on div "Lock customers for a duration of 3 day(s) to calculate uplift." at bounding box center [380, 152] width 351 height 9
type input "1"
click at [318, 167] on input "Deposit Amount" at bounding box center [339, 165] width 100 height 9
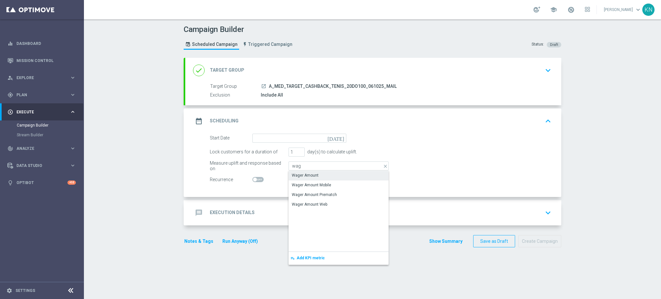
click at [308, 174] on div "Wager Amount" at bounding box center [305, 175] width 27 height 6
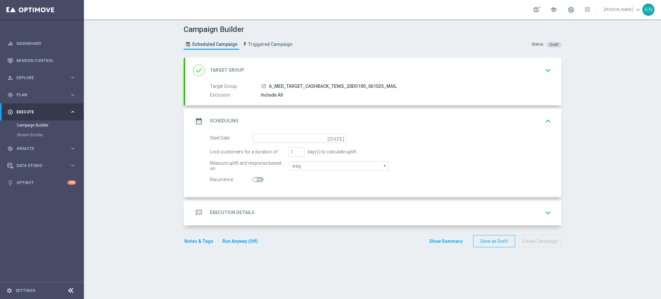
type input "Wager Amount"
click at [275, 138] on input at bounding box center [300, 138] width 94 height 9
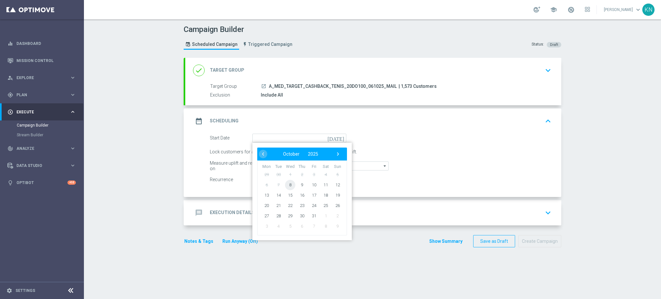
click at [287, 185] on span "8" at bounding box center [290, 185] width 10 height 10
type input "[DATE]"
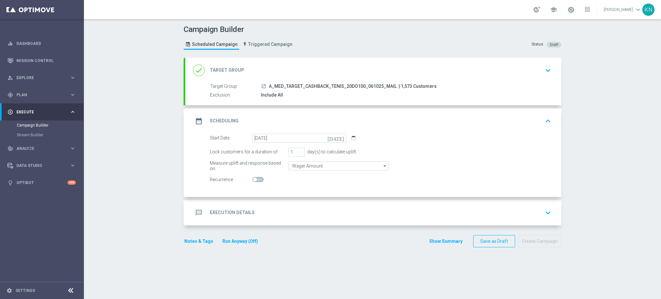
click at [323, 214] on div "message Execution Details keyboard_arrow_down" at bounding box center [373, 213] width 361 height 12
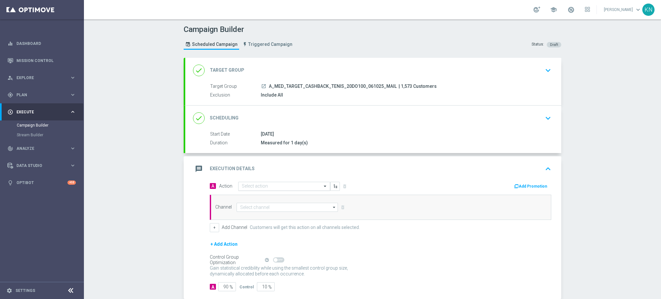
click at [266, 186] on input "text" at bounding box center [278, 186] width 72 height 5
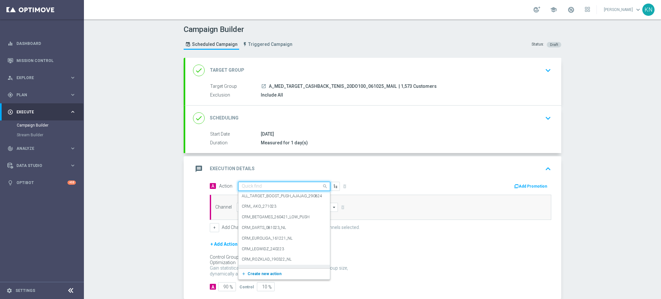
click at [259, 274] on span "Create new action" at bounding box center [265, 274] width 34 height 5
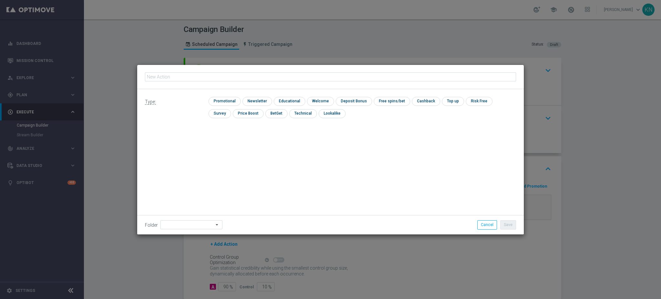
type input "A_MED_TARGET_CASHBACK_TENIS_20DO100_061025_MAIL"
click at [231, 103] on input "checkbox" at bounding box center [224, 101] width 31 height 9
checkbox input "true"
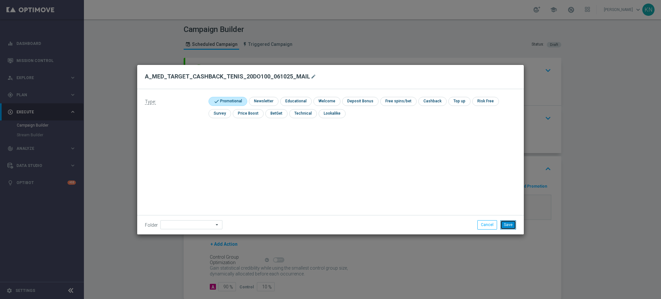
click at [505, 225] on button "Save" at bounding box center [509, 224] width 16 height 9
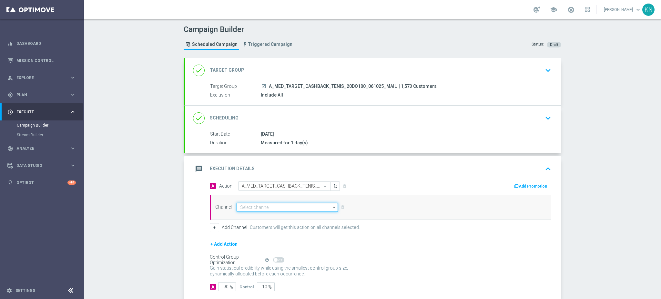
click at [272, 204] on input at bounding box center [287, 207] width 101 height 9
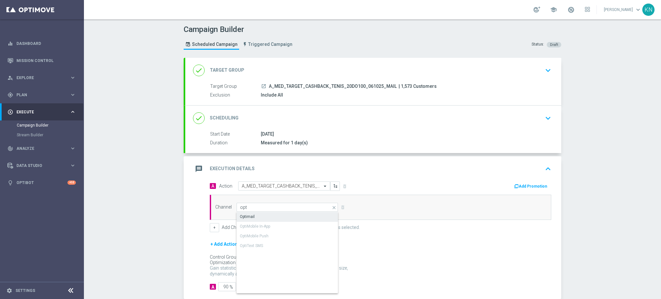
click at [263, 215] on div "Optimail" at bounding box center [288, 216] width 102 height 9
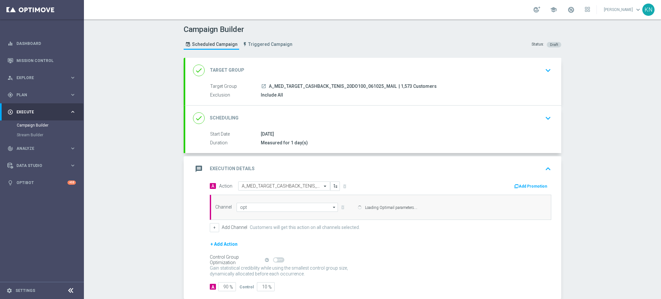
type input "Optimail"
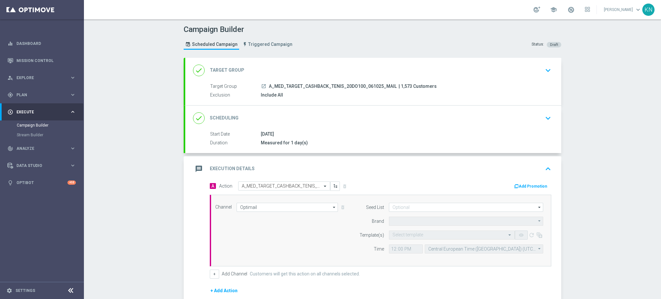
type input "STS"
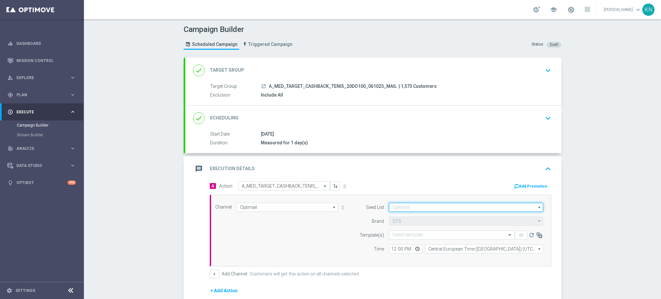
click at [404, 206] on input at bounding box center [466, 207] width 154 height 9
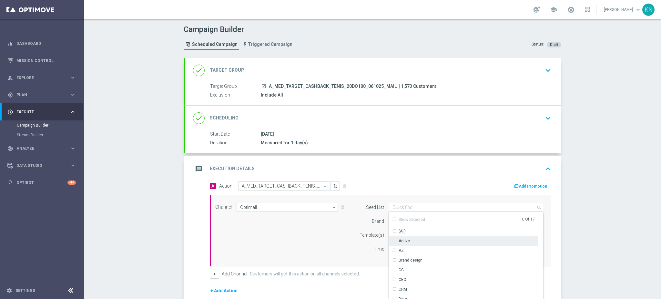
click at [392, 238] on div "Active" at bounding box center [401, 241] width 18 height 6
click at [337, 230] on div "Channel Optimail Optimail arrow_drop_down Drag here to set row groups Drag here…" at bounding box center [380, 231] width 338 height 56
type input "Active"
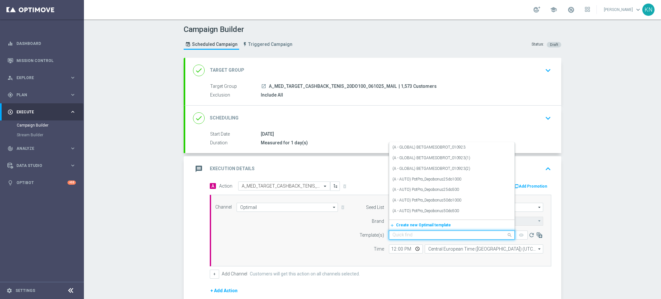
click at [417, 234] on input "text" at bounding box center [446, 235] width 106 height 5
paste input "A_MED_TARGET_CASHBACK_TENIS_20DO100_061025_MAIL"
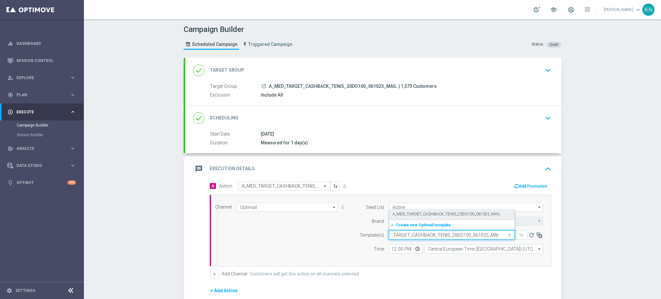
click at [414, 215] on label "A_MED_TARGET_CASHBACK_TENIS_20DO100_061025_MAIL" at bounding box center [447, 214] width 108 height 5
type input "A_MED_TARGET_CASHBACK_TENIS_20DO100_061025_MAIL"
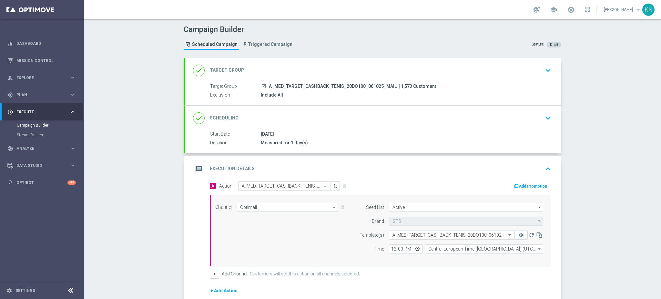
scroll to position [0, 0]
click at [391, 248] on input "12:00" at bounding box center [406, 248] width 34 height 9
type input "13:41"
click at [425, 261] on div "Channel Optimail Optimail arrow_drop_down Drag here to set row groups Drag here…" at bounding box center [381, 231] width 342 height 72
click at [463, 248] on input "Central European Time ([GEOGRAPHIC_DATA]) (UTC +02:00)" at bounding box center [484, 248] width 119 height 9
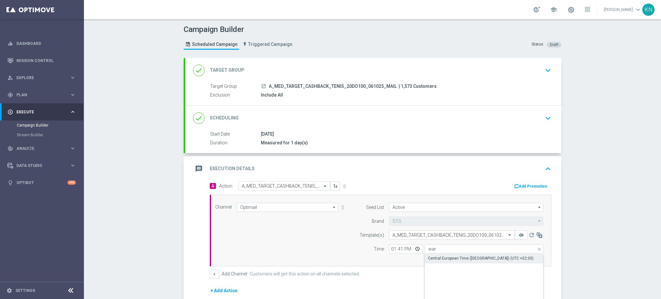
click at [451, 259] on div "Central European Time ([GEOGRAPHIC_DATA]) (UTC +02:00)" at bounding box center [481, 258] width 106 height 6
type input "Central European Time ([GEOGRAPHIC_DATA]) (UTC +02:00)"
click at [387, 264] on div "Channel Optimail Optimail arrow_drop_down Drag here to set row groups Drag here…" at bounding box center [381, 231] width 342 height 72
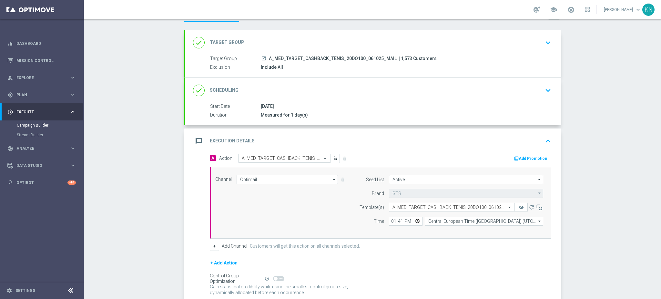
scroll to position [43, 0]
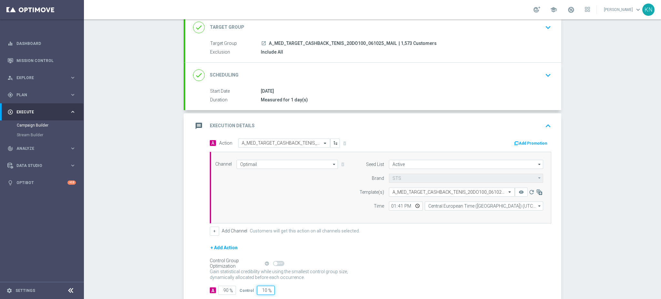
click at [260, 291] on input "10" at bounding box center [266, 290] width 18 height 9
type input "2"
type input "98"
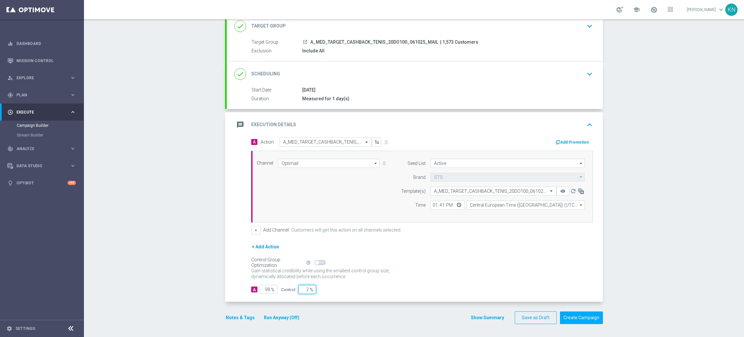
scroll to position [45, 0]
type input "2"
click at [238, 299] on button "Notes & Tags" at bounding box center [240, 317] width 30 height 8
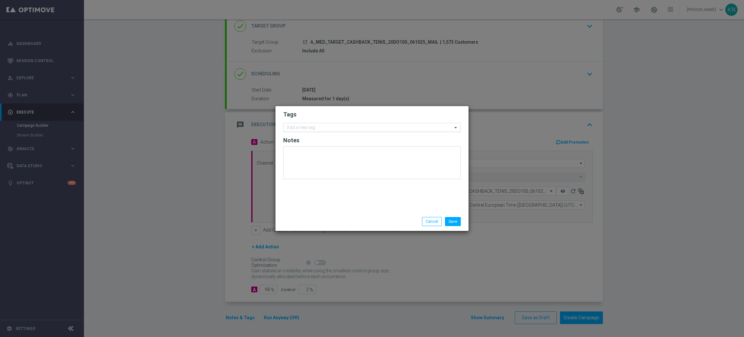
click at [329, 128] on input "text" at bounding box center [370, 127] width 166 height 5
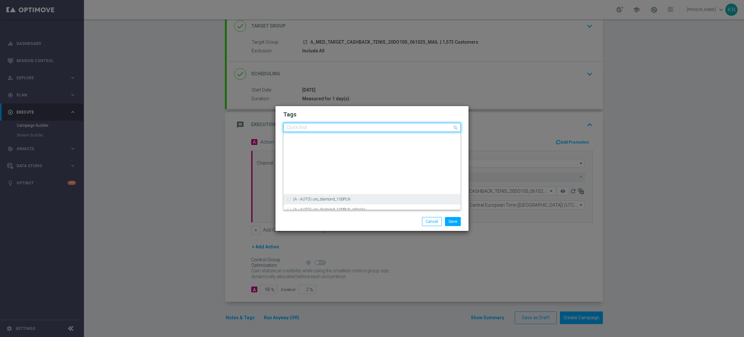
scroll to position [242, 0]
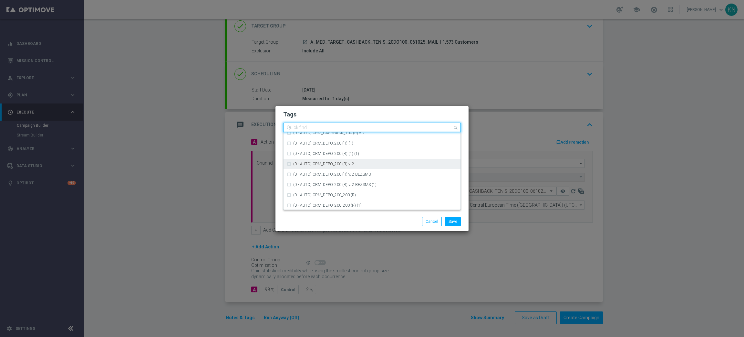
type input "a"
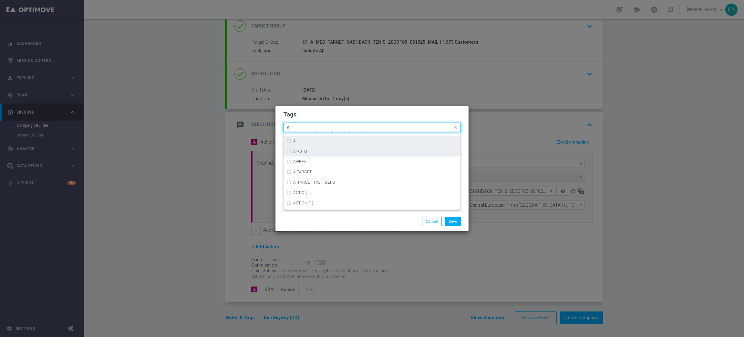
scroll to position [775, 0]
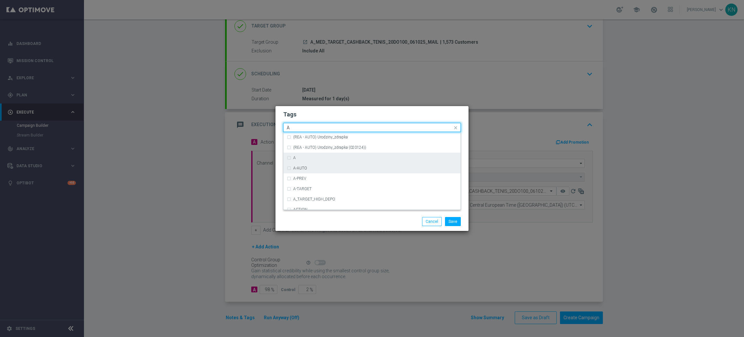
click at [303, 156] on div "A" at bounding box center [375, 158] width 164 height 4
type input "A"
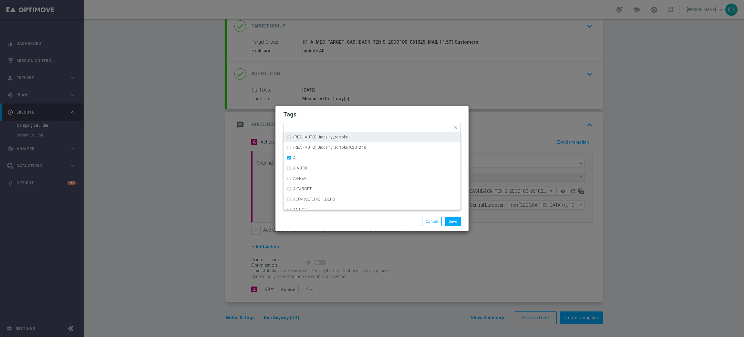
click at [330, 118] on h2 "Tags" at bounding box center [372, 114] width 178 height 8
click at [336, 128] on input "text" at bounding box center [376, 127] width 152 height 5
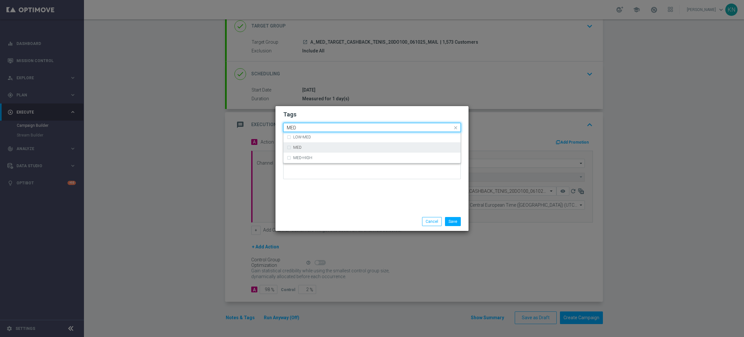
click at [323, 145] on div "MED" at bounding box center [375, 147] width 164 height 4
type input "MED"
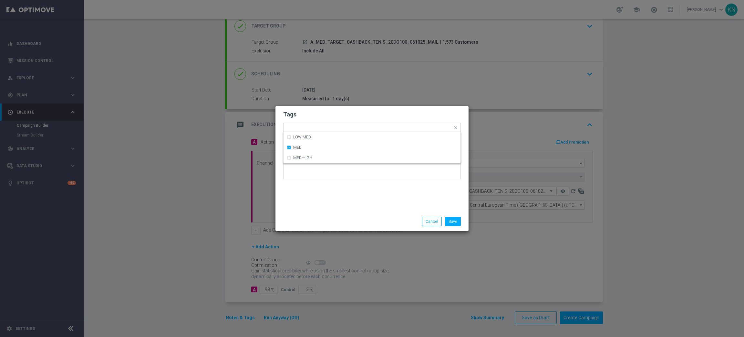
drag, startPoint x: 339, startPoint y: 118, endPoint x: 343, endPoint y: 129, distance: 12.2
click at [339, 118] on h2 "Tags" at bounding box center [372, 114] width 178 height 8
click at [344, 130] on input "text" at bounding box center [386, 127] width 132 height 5
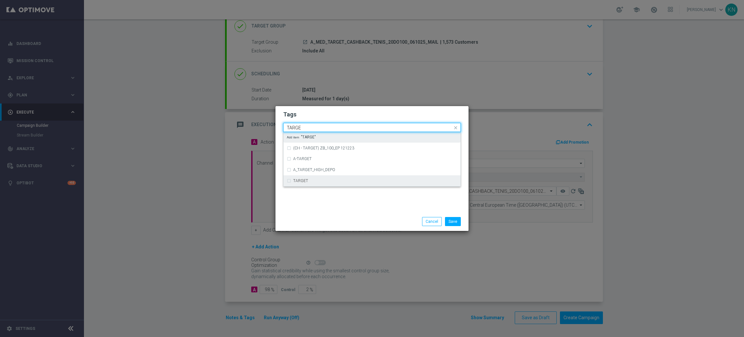
drag, startPoint x: 309, startPoint y: 176, endPoint x: 359, endPoint y: 136, distance: 64.8
click at [311, 175] on div "TARGET" at bounding box center [372, 180] width 171 height 10
type input "TARGE"
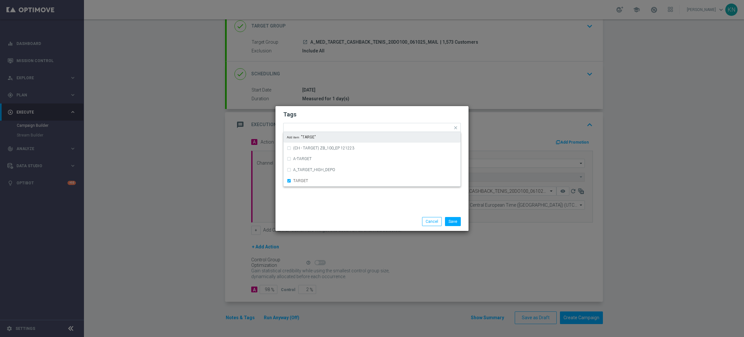
click at [374, 115] on h2 "Tags" at bounding box center [372, 114] width 178 height 8
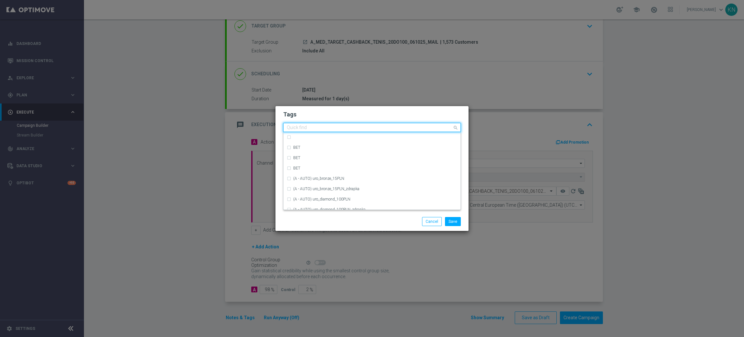
click at [374, 126] on input "text" at bounding box center [370, 127] width 166 height 5
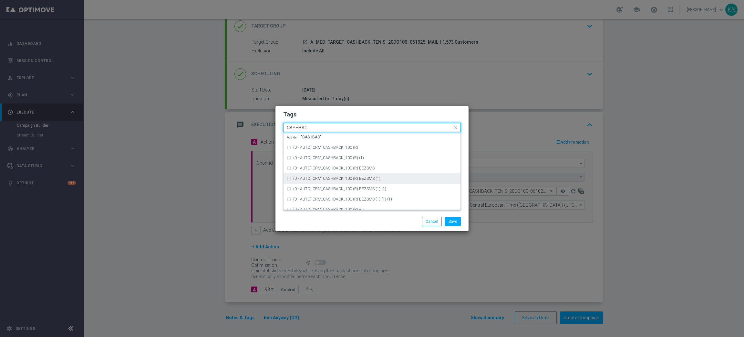
scroll to position [111, 0]
click at [341, 170] on div "CASHBACK" at bounding box center [375, 171] width 164 height 4
type input "CASHBAC"
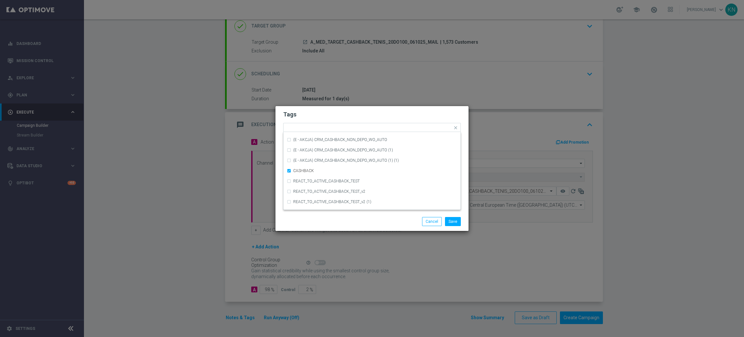
click at [360, 116] on h2 "Tags" at bounding box center [372, 114] width 178 height 8
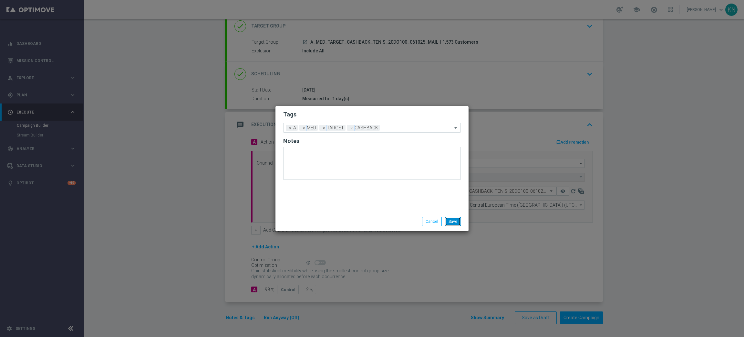
click at [455, 220] on button "Save" at bounding box center [453, 221] width 16 height 9
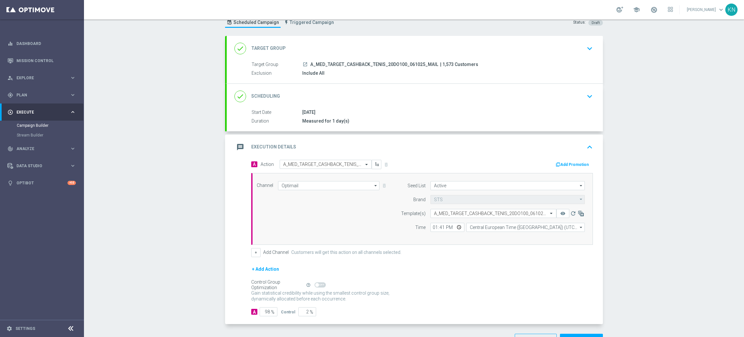
scroll to position [0, 0]
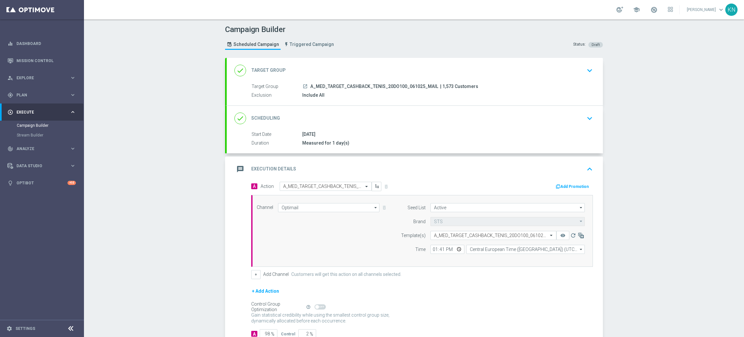
click at [561, 115] on div "done Scheduling keyboard_arrow_down" at bounding box center [414, 118] width 361 height 12
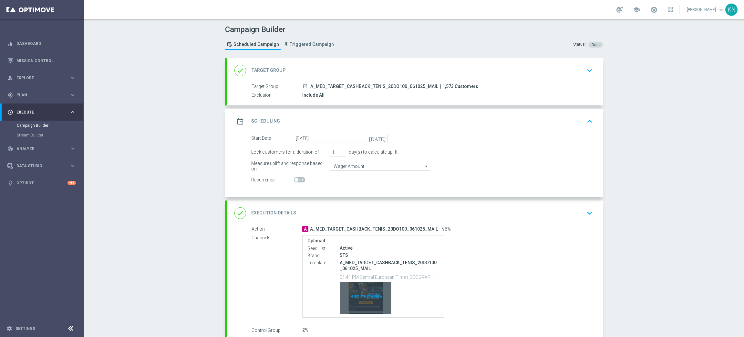
click at [366, 287] on div "Template preview" at bounding box center [365, 298] width 51 height 32
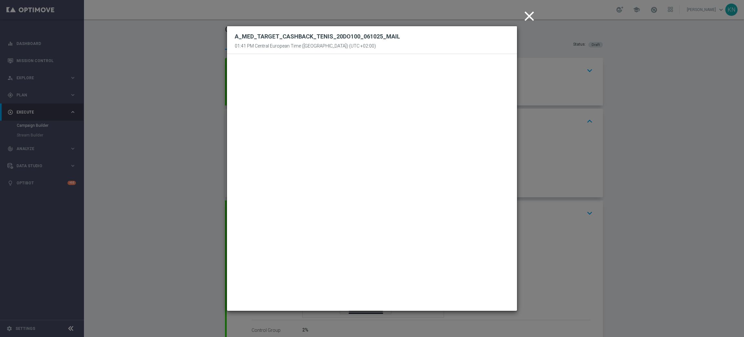
drag, startPoint x: 525, startPoint y: 17, endPoint x: 522, endPoint y: 21, distance: 4.8
click at [525, 17] on icon "close" at bounding box center [529, 16] width 16 height 16
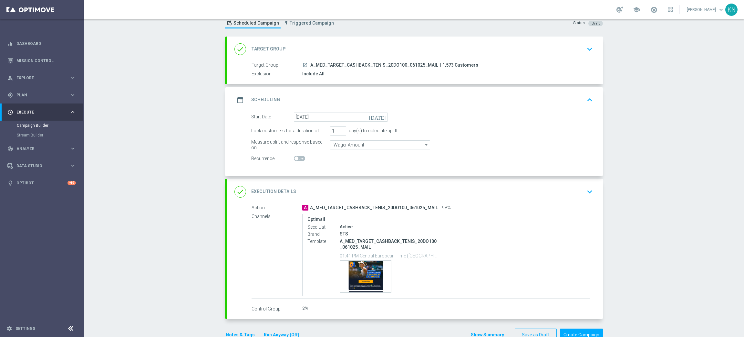
scroll to position [38, 0]
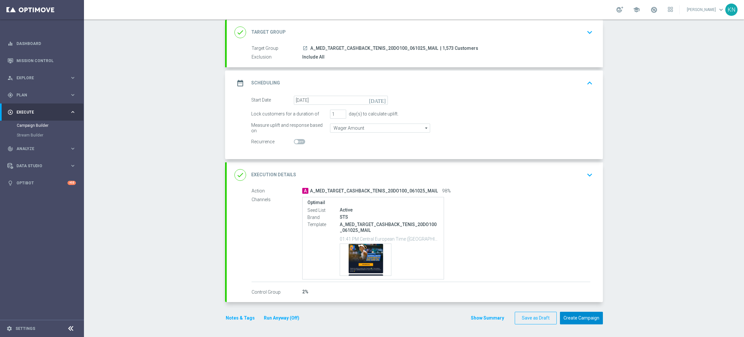
click at [577, 299] on button "Create Campaign" at bounding box center [581, 317] width 43 height 13
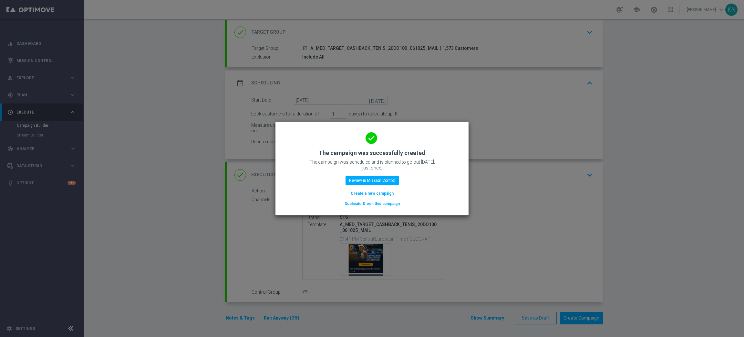
click at [376, 204] on button "Duplicate & edit this campaign" at bounding box center [372, 203] width 57 height 7
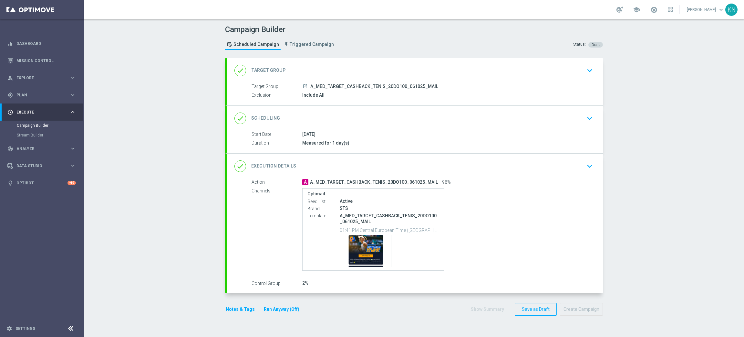
click at [573, 71] on div "done Target Group keyboard_arrow_down" at bounding box center [414, 70] width 361 height 12
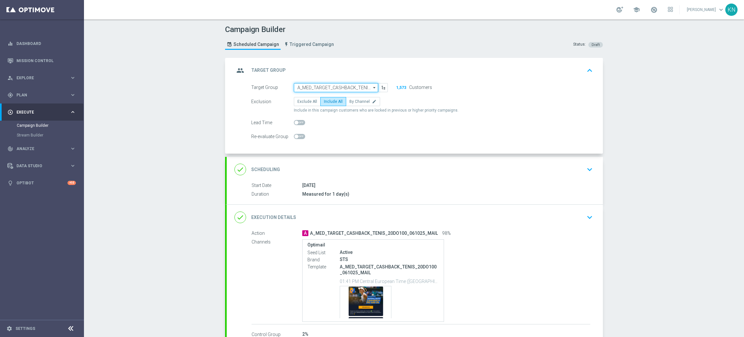
click at [328, 87] on input "A_MED_TARGET_CASHBACK_TENIS_20DO100_061025_MAIL" at bounding box center [336, 87] width 84 height 9
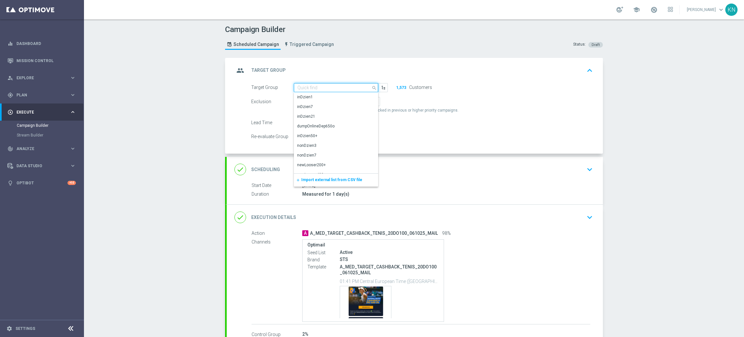
paste input "A_HIGH_TARGET_CASHBACK_TENIS_20DO200_061025_MAIL"
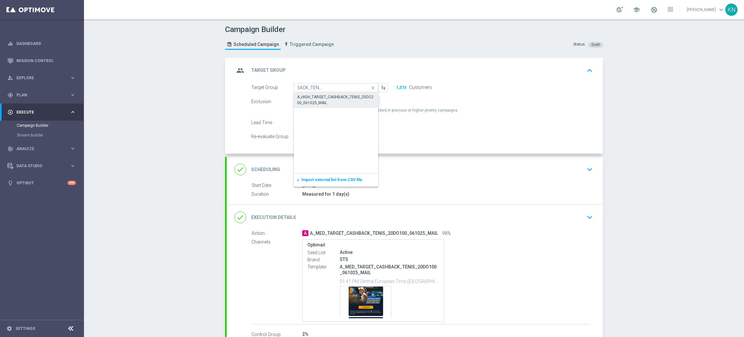
click at [327, 100] on div "A_HIGH_TARGET_CASHBACK_TENIS_20DO200_061025_MAIL" at bounding box center [336, 100] width 78 height 12
type input "A_HIGH_TARGET_CASHBACK_TENIS_20DO200_061025_MAIL"
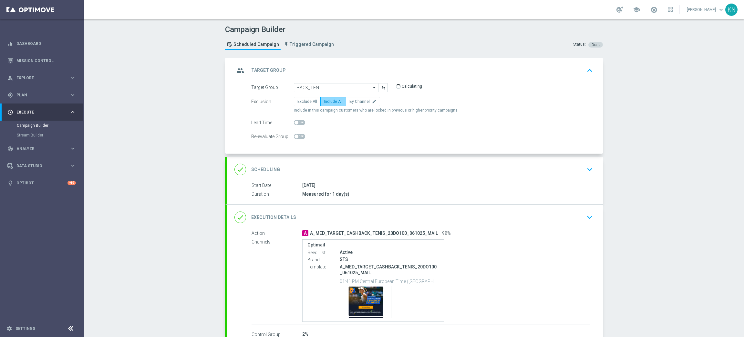
scroll to position [0, 0]
click at [481, 175] on div "done Scheduling keyboard_arrow_down" at bounding box center [415, 169] width 376 height 25
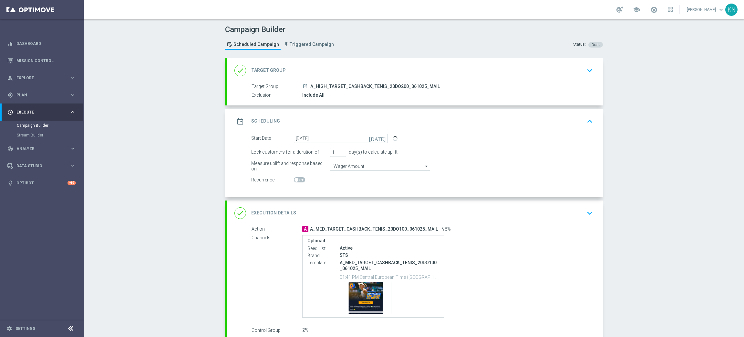
click at [533, 216] on div "done Execution Details keyboard_arrow_down" at bounding box center [414, 213] width 361 height 12
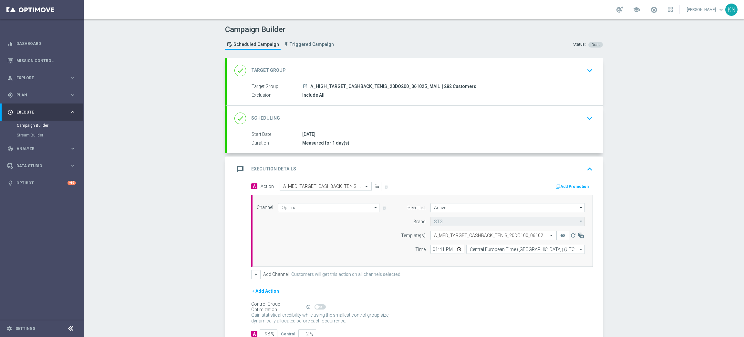
click at [296, 186] on input "text" at bounding box center [319, 185] width 72 height 5
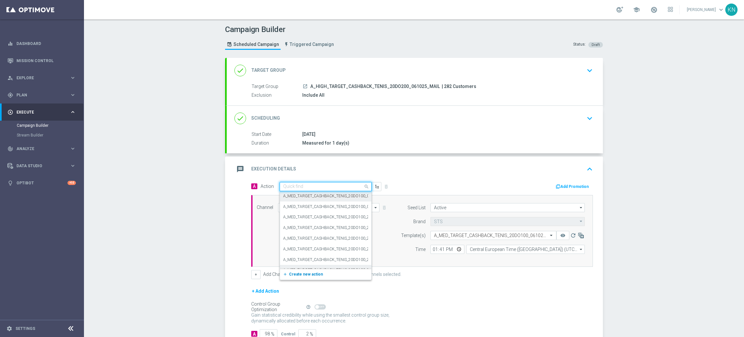
click at [302, 273] on span "Create new action" at bounding box center [306, 274] width 34 height 5
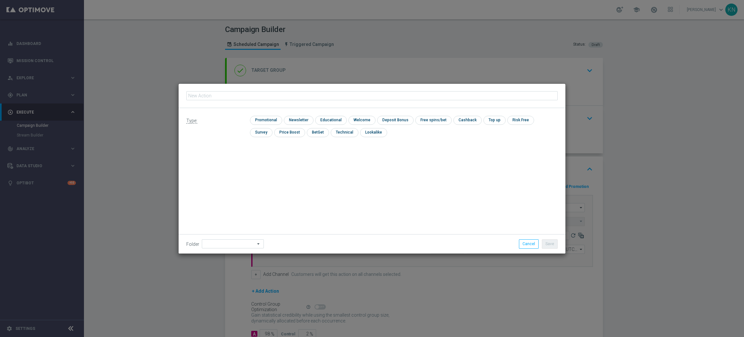
click at [269, 94] on input "text" at bounding box center [371, 95] width 371 height 9
type input "A_HIGH_TARGET_CASHBACK_TENIS_20DO200_061025_MAIL"
click at [269, 117] on input "checkbox" at bounding box center [265, 120] width 31 height 9
checkbox input "true"
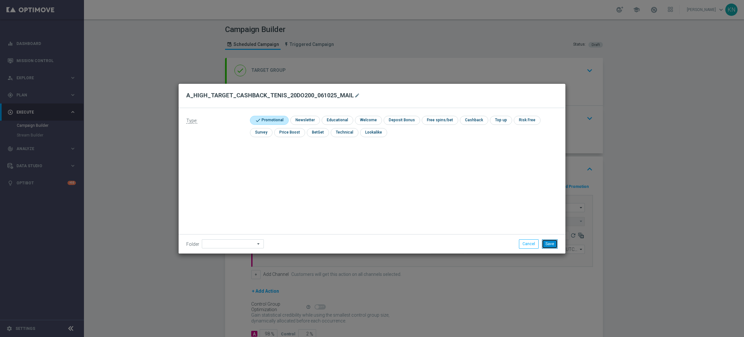
click at [548, 242] on button "Save" at bounding box center [550, 243] width 16 height 9
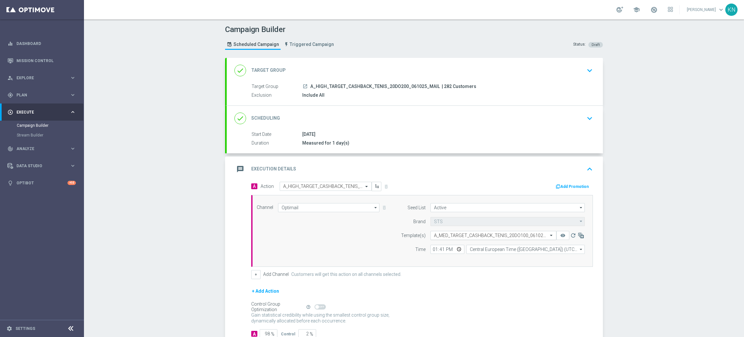
click at [463, 237] on input "text" at bounding box center [487, 235] width 106 height 5
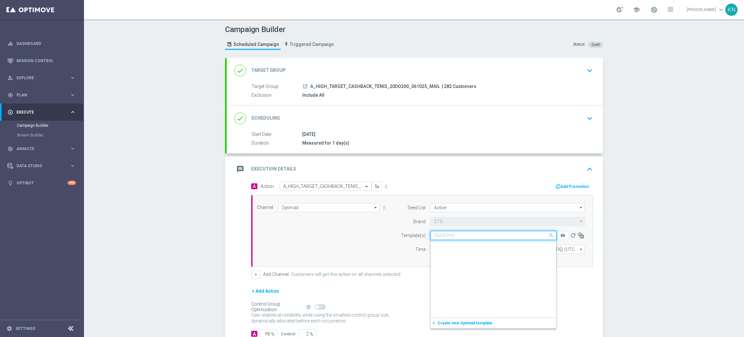
scroll to position [26859, 0]
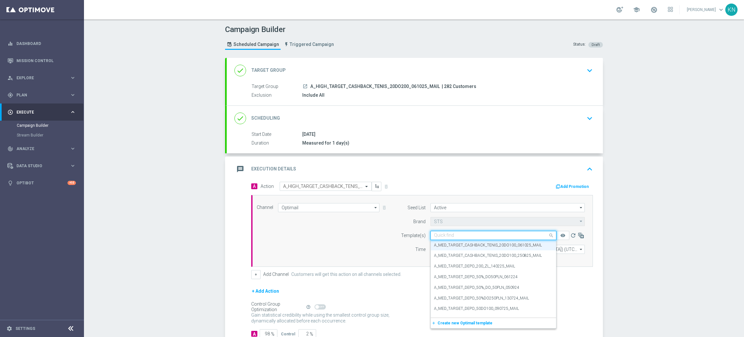
paste input "A_HIGH_TARGET_CASHBACK_TENIS_20DO200_061025_MAIL"
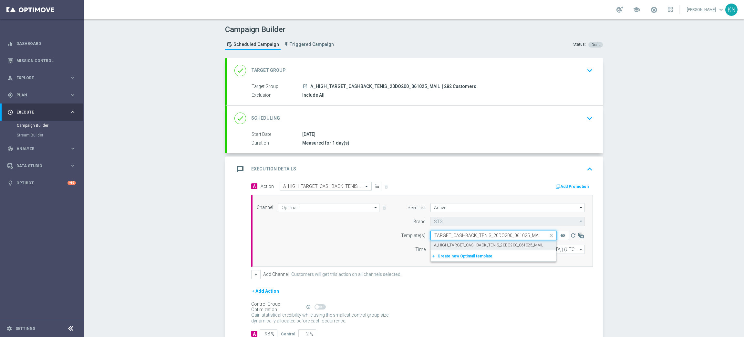
scroll to position [0, 0]
click at [456, 247] on label "A_HIGH_TARGET_CASHBACK_TENIS_20DO200_061025_MAIL" at bounding box center [488, 244] width 109 height 5
type input "A_HIGH_TARGET_CASHBACK_TENIS_20DO200_061025_MAIL"
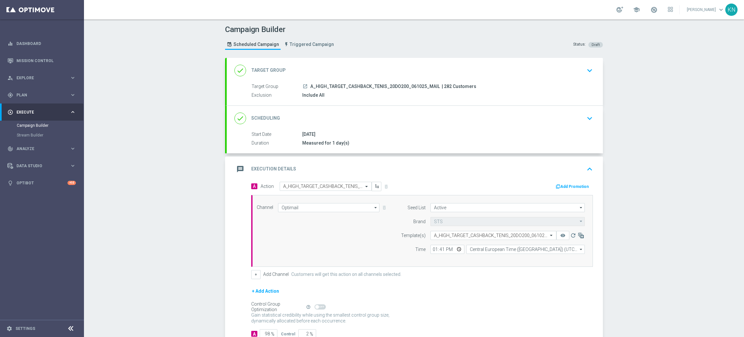
scroll to position [45, 0]
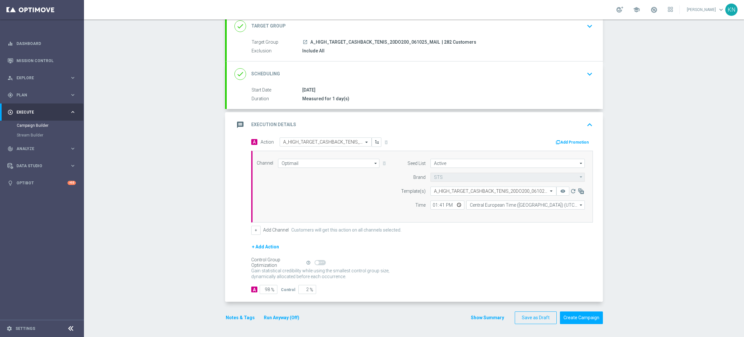
click at [235, 299] on button "Notes & Tags" at bounding box center [240, 317] width 30 height 8
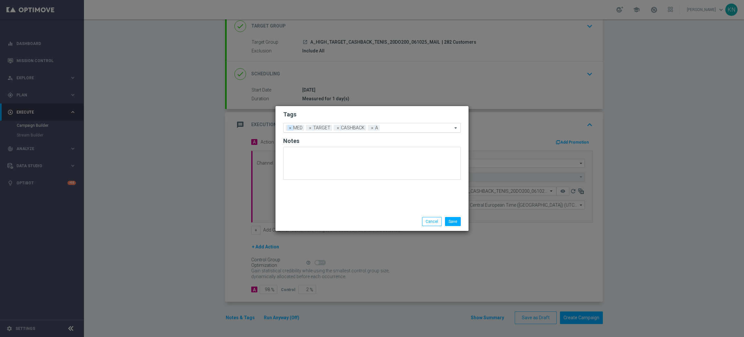
click at [290, 127] on span "×" at bounding box center [290, 128] width 6 height 6
click at [394, 129] on input "text" at bounding box center [407, 127] width 90 height 5
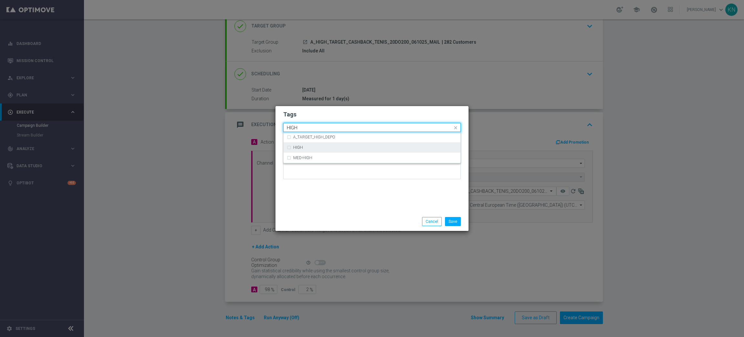
drag, startPoint x: 372, startPoint y: 149, endPoint x: 392, endPoint y: 116, distance: 38.8
click at [373, 148] on div "HIGH" at bounding box center [372, 147] width 171 height 10
type input "HIGH"
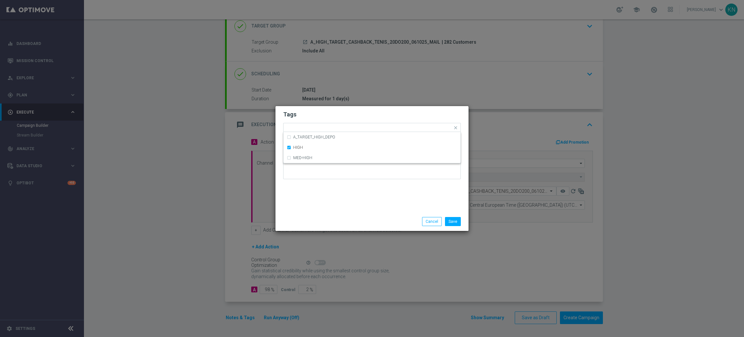
click at [392, 114] on h2 "Tags" at bounding box center [372, 114] width 178 height 8
click at [457, 218] on button "Save" at bounding box center [453, 221] width 16 height 9
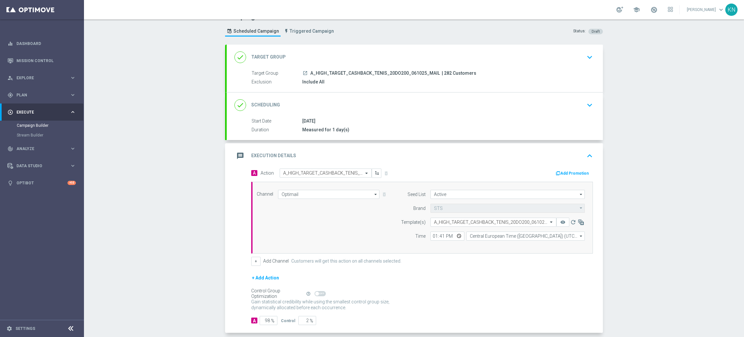
scroll to position [0, 0]
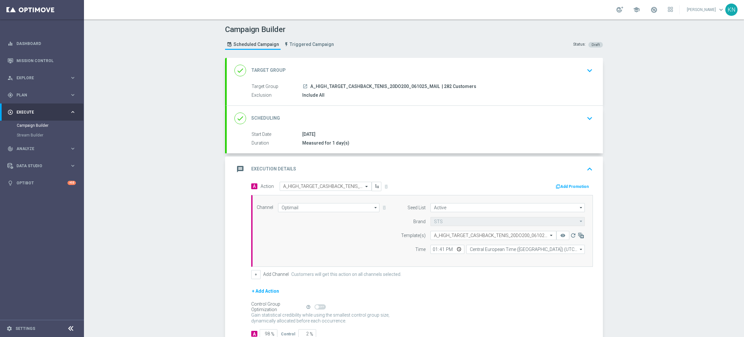
click at [562, 133] on div "[DATE]" at bounding box center [446, 134] width 288 height 6
click at [556, 121] on div "done Scheduling keyboard_arrow_down" at bounding box center [414, 118] width 361 height 12
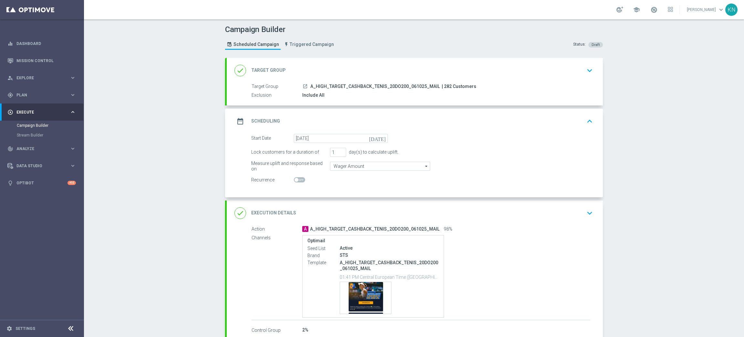
click at [557, 71] on div "done Target Group keyboard_arrow_down" at bounding box center [414, 70] width 361 height 12
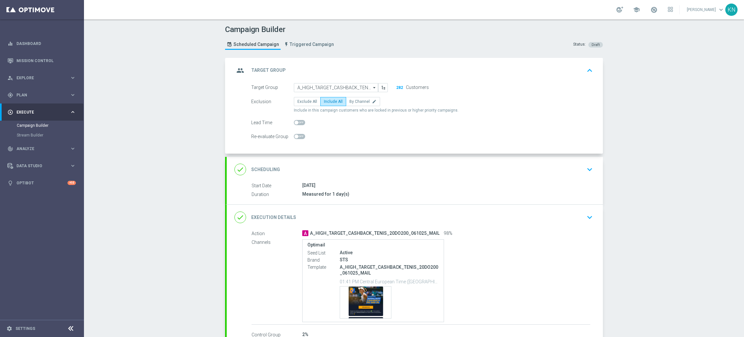
click at [575, 166] on div "done Scheduling keyboard_arrow_down" at bounding box center [414, 169] width 361 height 12
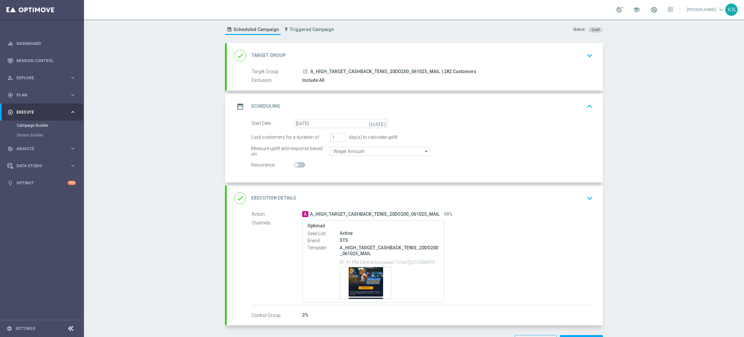
scroll to position [38, 0]
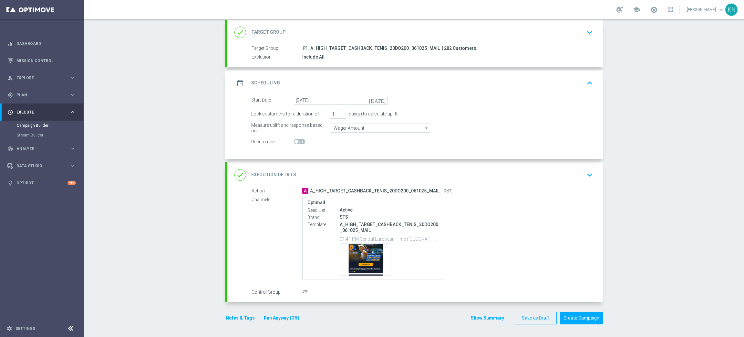
click at [553, 177] on div "done Execution Details keyboard_arrow_down" at bounding box center [414, 175] width 361 height 12
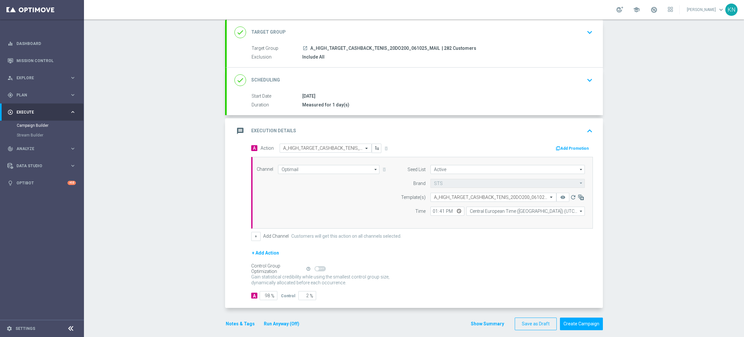
click at [573, 78] on div "done Scheduling keyboard_arrow_down" at bounding box center [414, 80] width 361 height 12
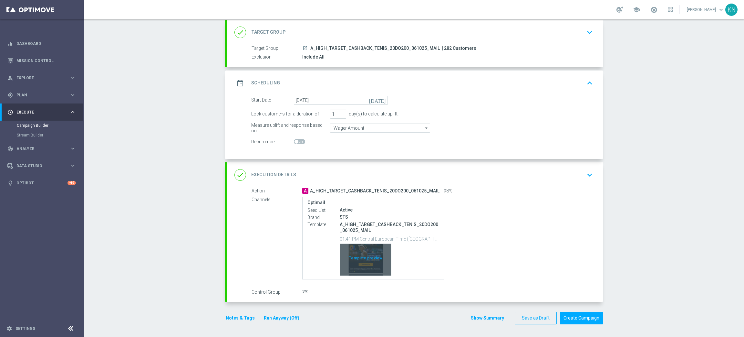
click at [361, 251] on div "Template preview" at bounding box center [365, 260] width 51 height 32
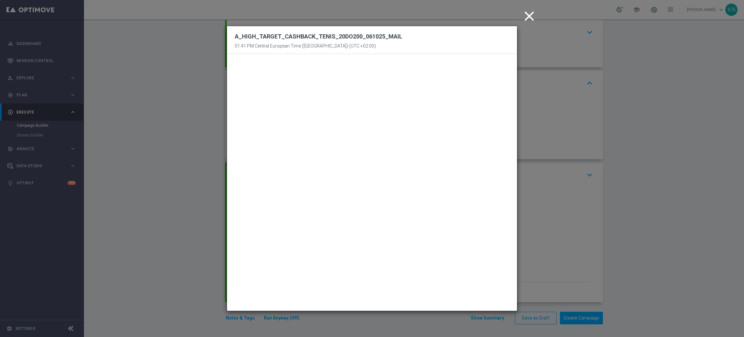
click at [528, 14] on icon "close" at bounding box center [529, 16] width 16 height 16
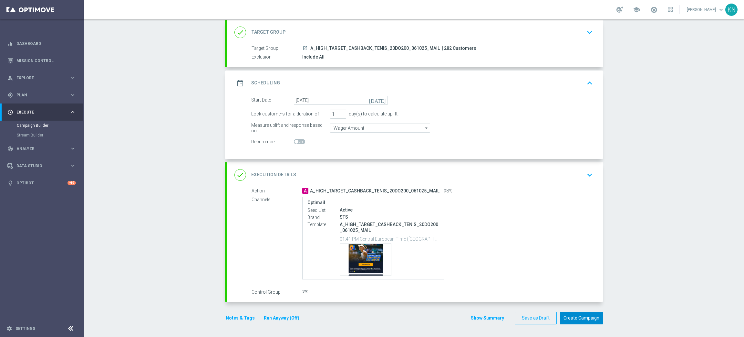
click at [577, 299] on button "Create Campaign" at bounding box center [581, 317] width 43 height 13
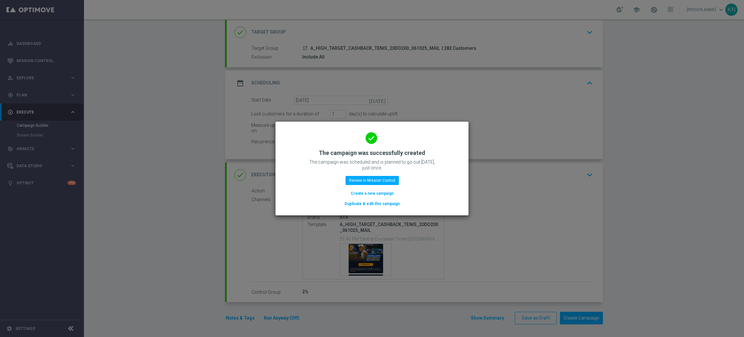
click at [661, 150] on modal-container "done The campaign was successfully created The campaign was scheduled and is pl…" at bounding box center [372, 168] width 744 height 337
click at [650, 156] on modal-container "done The campaign was successfully created The campaign was scheduled and is pl…" at bounding box center [372, 168] width 744 height 337
click at [30, 69] on modal-container "done The campaign was successfully created The campaign was scheduled and is pl…" at bounding box center [372, 168] width 744 height 337
drag, startPoint x: 36, startPoint y: 43, endPoint x: 38, endPoint y: 37, distance: 6.4
click at [36, 43] on modal-container "done The campaign was successfully created The campaign was scheduled and is pl…" at bounding box center [372, 168] width 744 height 337
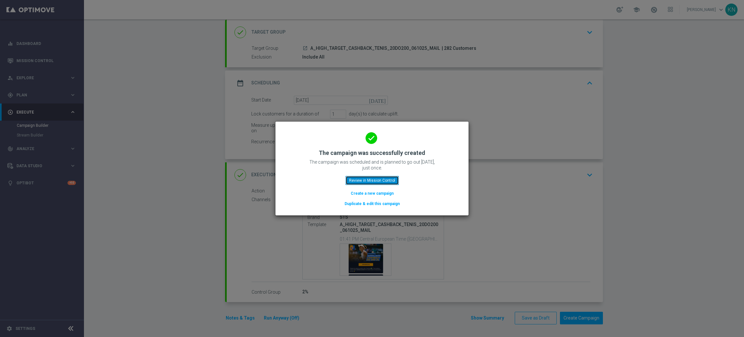
click at [374, 177] on button "Review in Mission Control" at bounding box center [372, 180] width 53 height 9
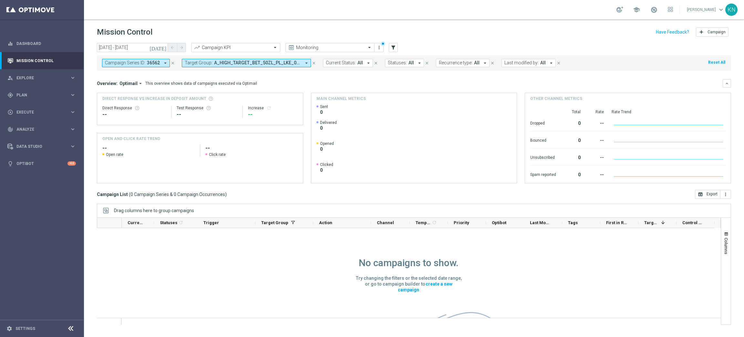
click at [284, 61] on span "A_HIGH_TARGET_BET_50ZL_PL_LKE_011025_SMS, A_MED_TARGET_BET_25ZL_PL_LKE_011025_S…" at bounding box center [257, 62] width 87 height 5
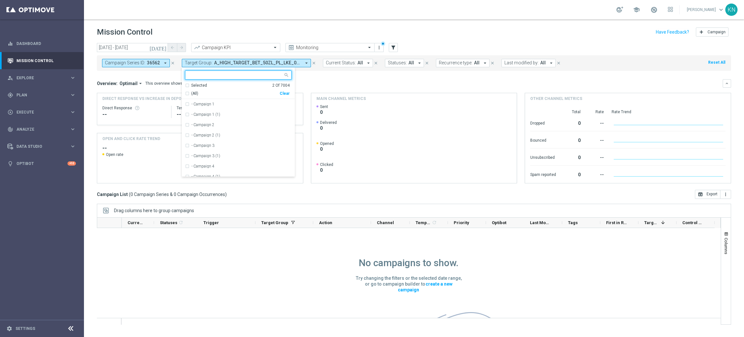
click at [188, 83] on div "Selected 2 Of 7004" at bounding box center [237, 85] width 105 height 5
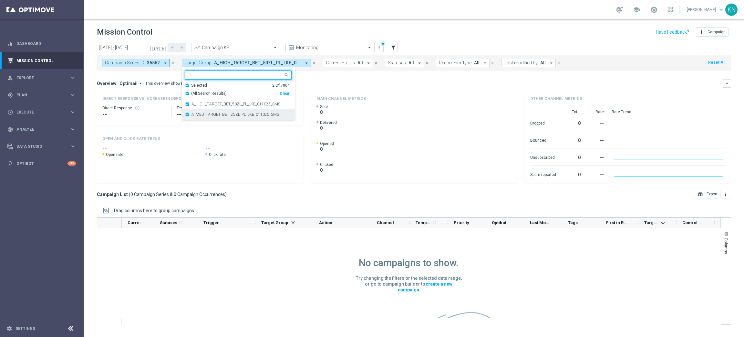
click at [186, 103] on div "A_HIGH_TARGET_BET_50ZL_PL_LKE_011025_SMS" at bounding box center [238, 104] width 107 height 10
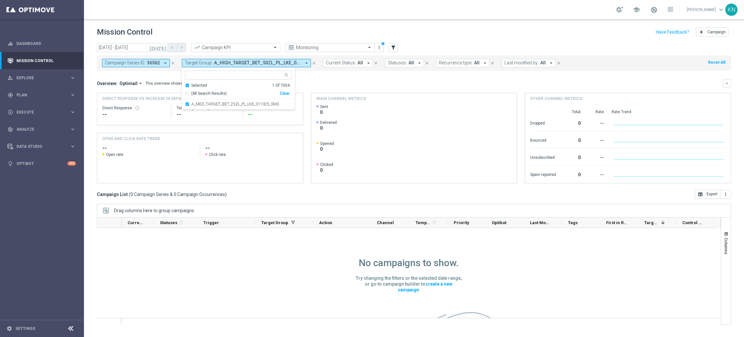
click at [190, 114] on div "--" at bounding box center [207, 114] width 61 height 8
click at [195, 68] on div "Campaign Series ID: 36562 arrow_drop_down close Target Group: A_MED_TARGET_BET_…" at bounding box center [414, 63] width 634 height 16
click at [197, 65] on span "Target Group:" at bounding box center [199, 62] width 28 height 5
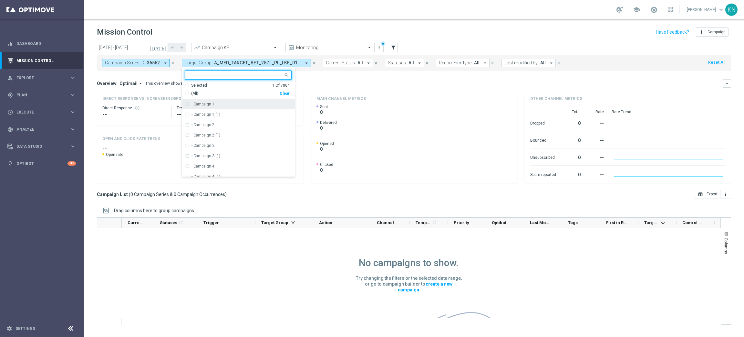
click at [186, 85] on div "Selected 1 Of 7004" at bounding box center [237, 85] width 105 height 5
click at [187, 105] on div "A_MED_TARGET_BET_25ZL_PL_LKE_011025_SMS" at bounding box center [238, 104] width 107 height 10
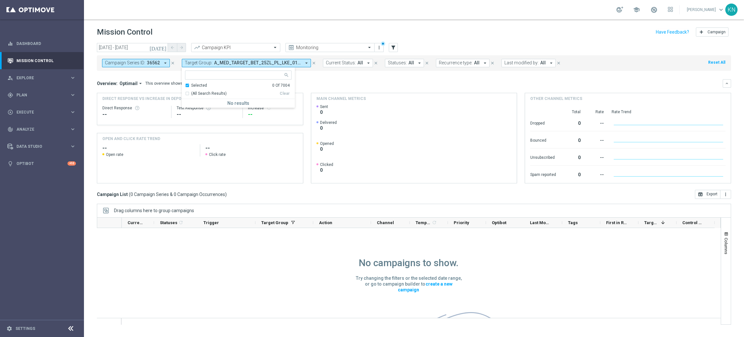
click at [187, 85] on div "Selected 0 Of 7004" at bounding box center [237, 85] width 105 height 5
click at [329, 75] on mini-dashboard "Overview: Optimail arrow_drop_down This overview shows data of campaigns execut…" at bounding box center [414, 130] width 634 height 119
